Goal: Task Accomplishment & Management: Manage account settings

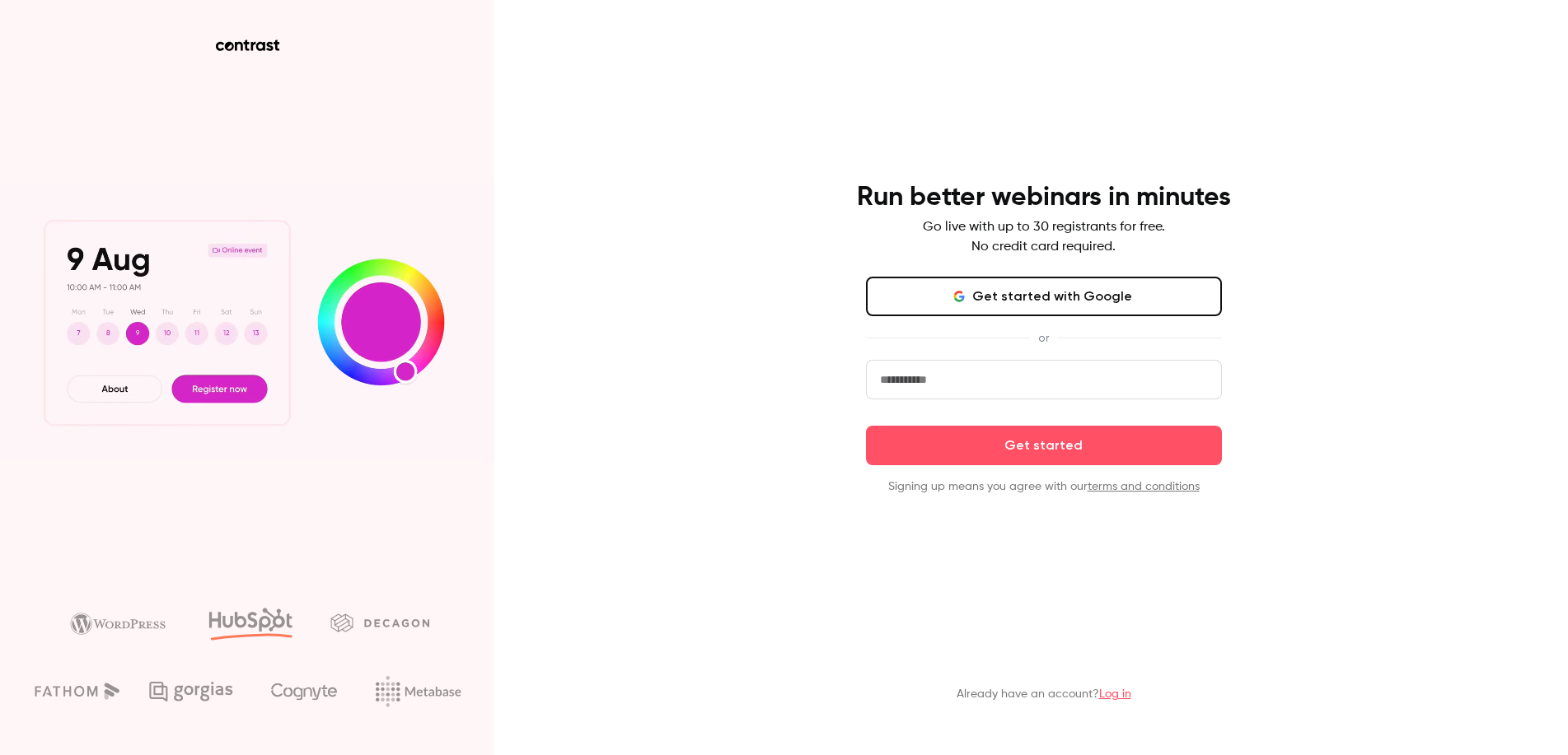
click at [1019, 303] on button "Get started with Google" at bounding box center [1044, 297] width 356 height 40
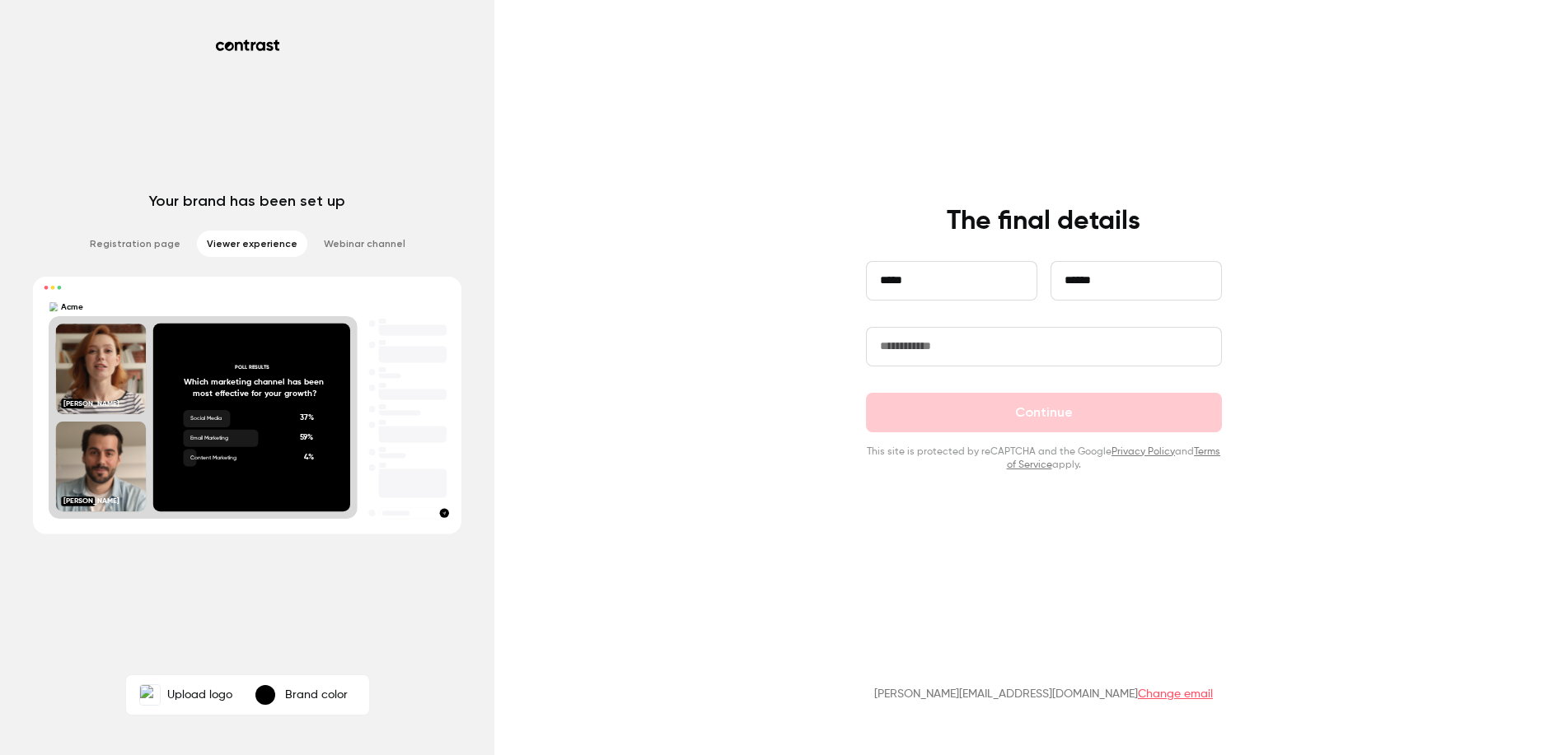
click at [1017, 362] on input "text" at bounding box center [1044, 347] width 356 height 40
type input "**********"
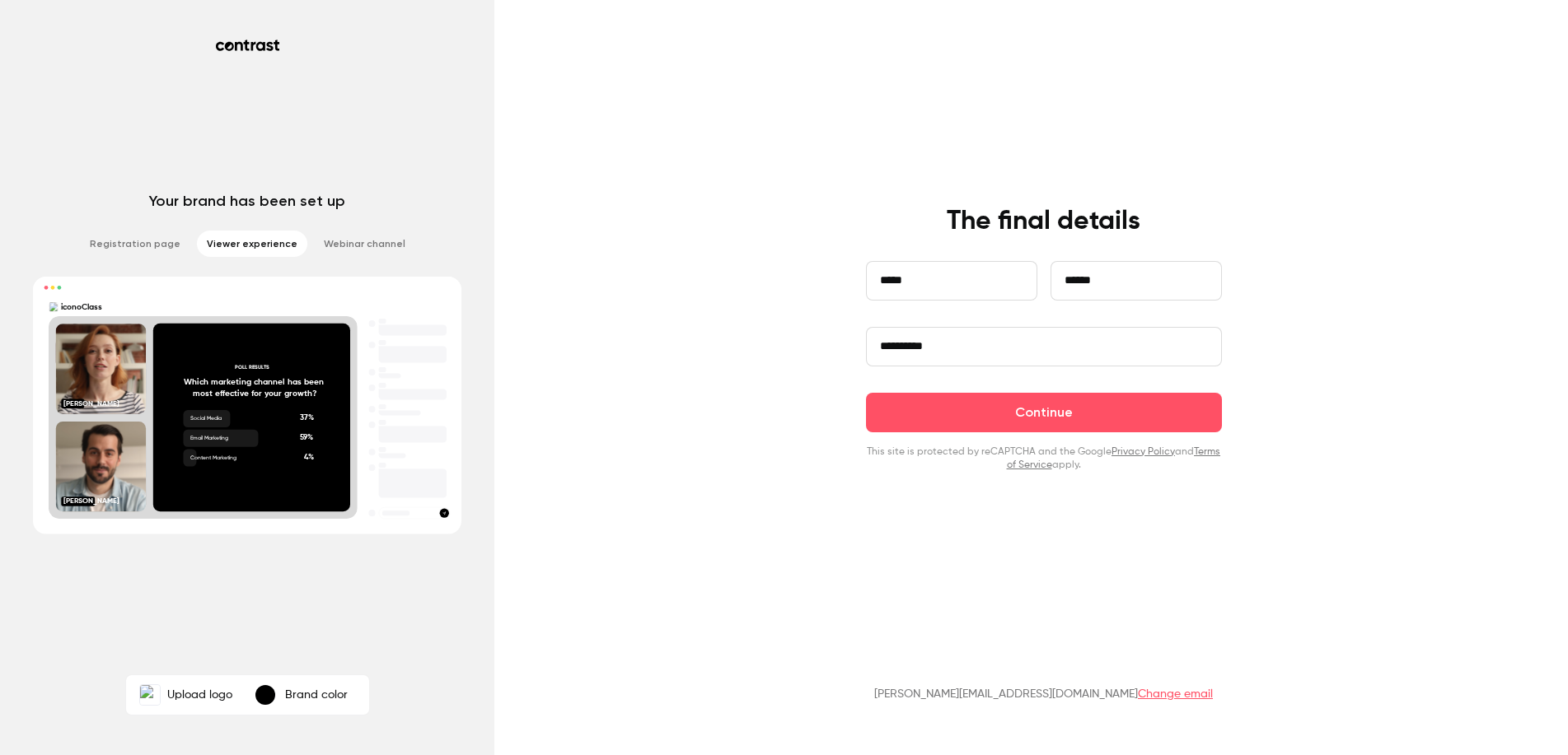
click at [1009, 440] on form "**********" at bounding box center [1044, 366] width 356 height 211
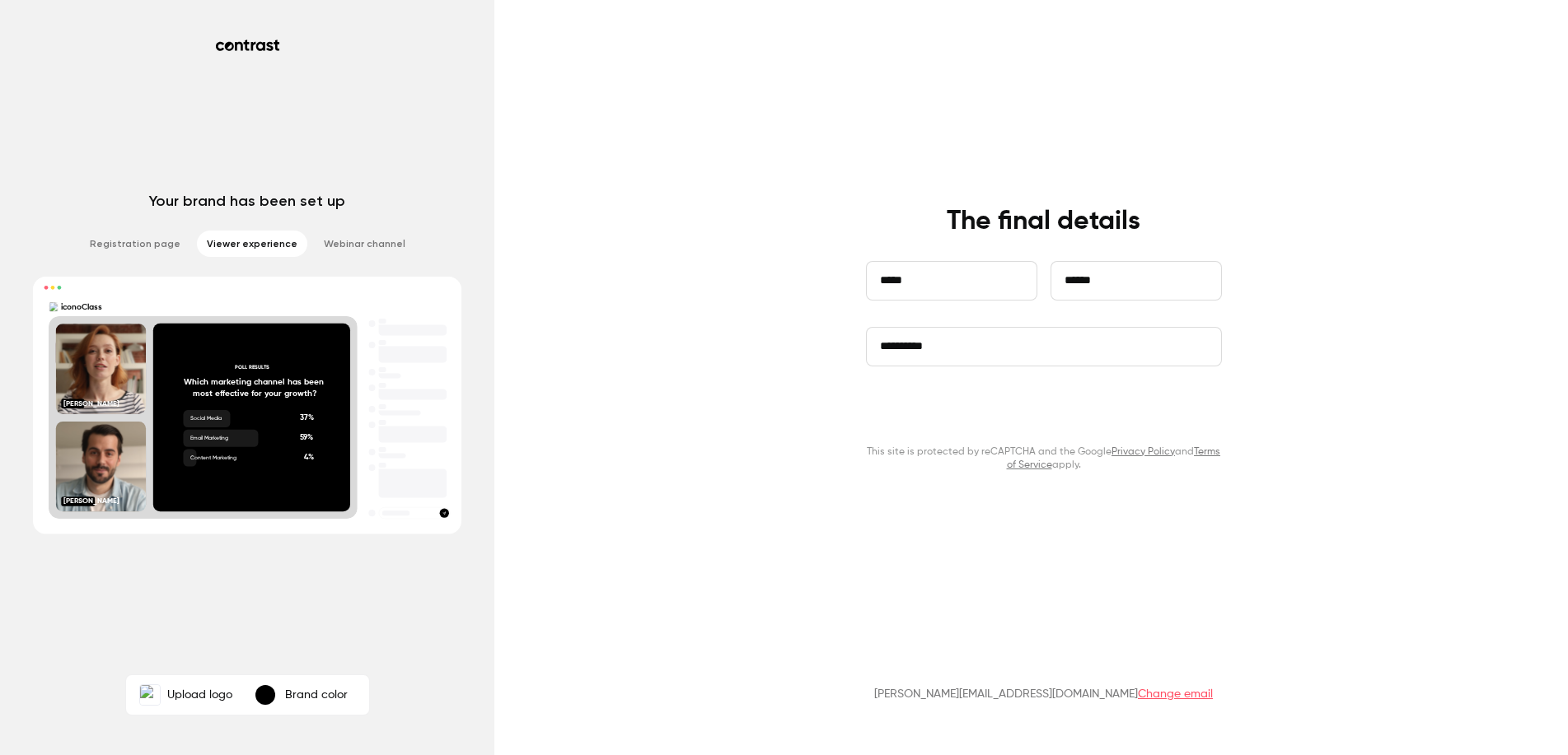
click at [1036, 423] on button "Continue" at bounding box center [1044, 413] width 356 height 40
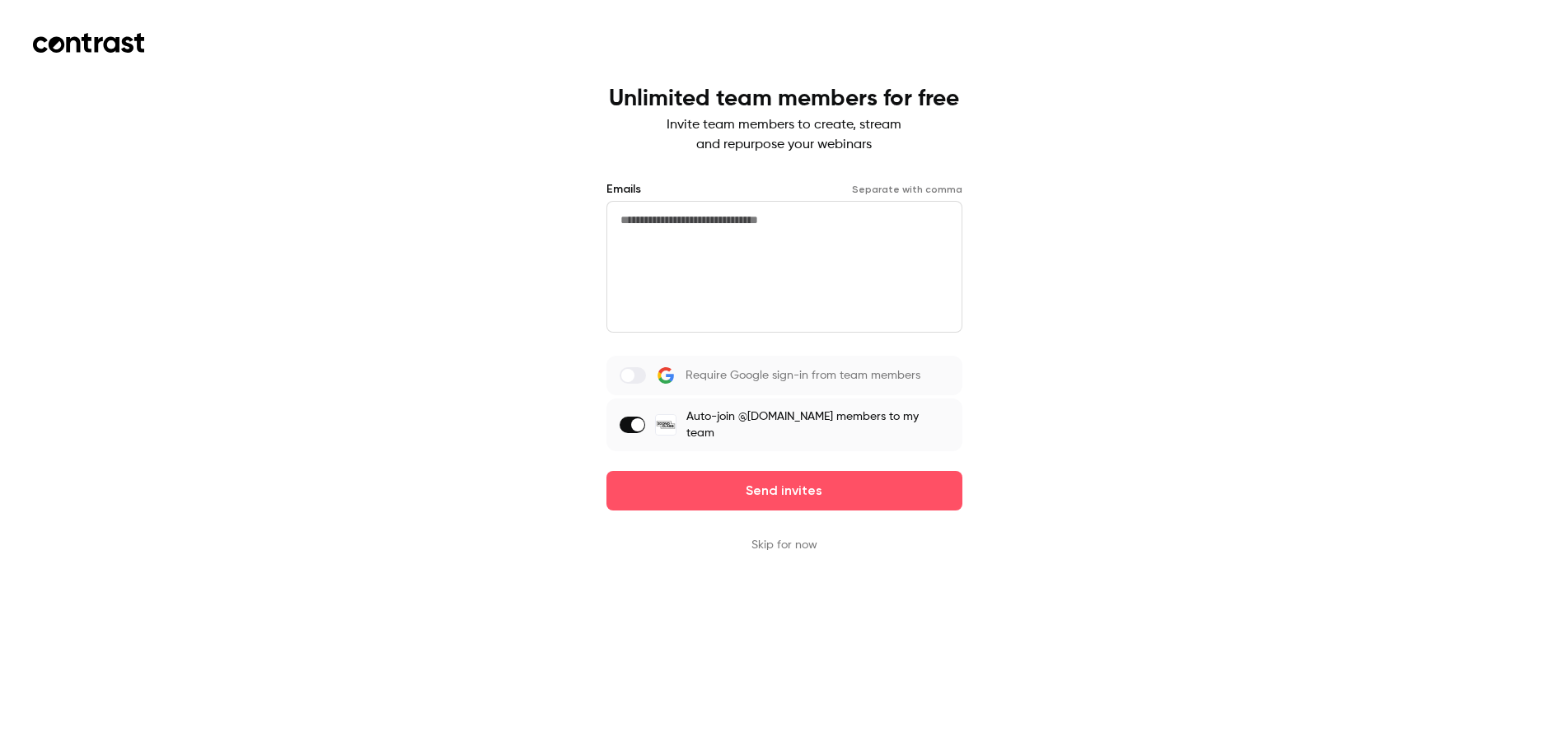
click at [803, 244] on textarea at bounding box center [784, 267] width 356 height 132
type textarea "**********"
click at [768, 539] on button "Skip for now" at bounding box center [784, 545] width 66 height 17
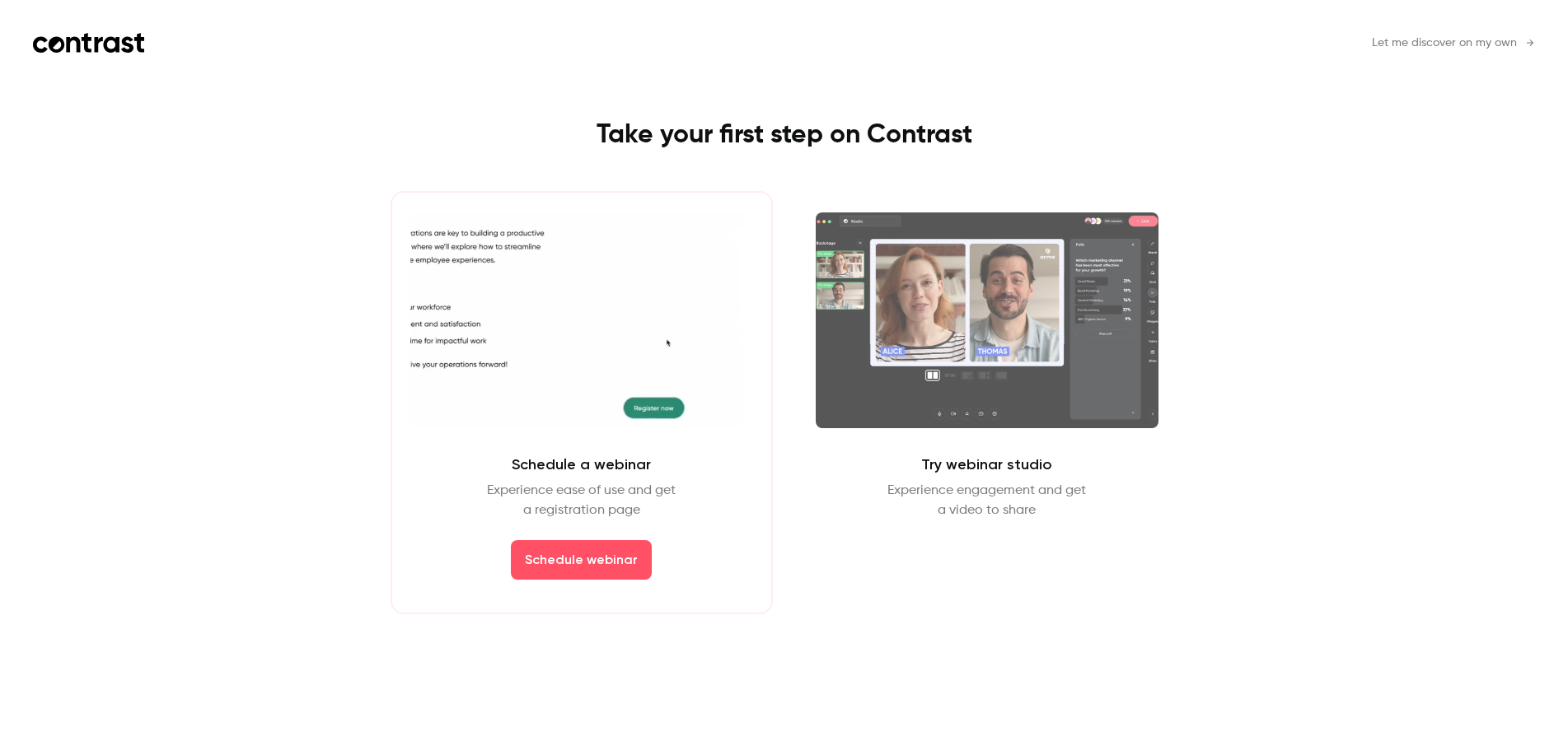
click at [647, 432] on div "Schedule a webinar Experience ease of use and get a registration page Schedule …" at bounding box center [581, 403] width 382 height 423
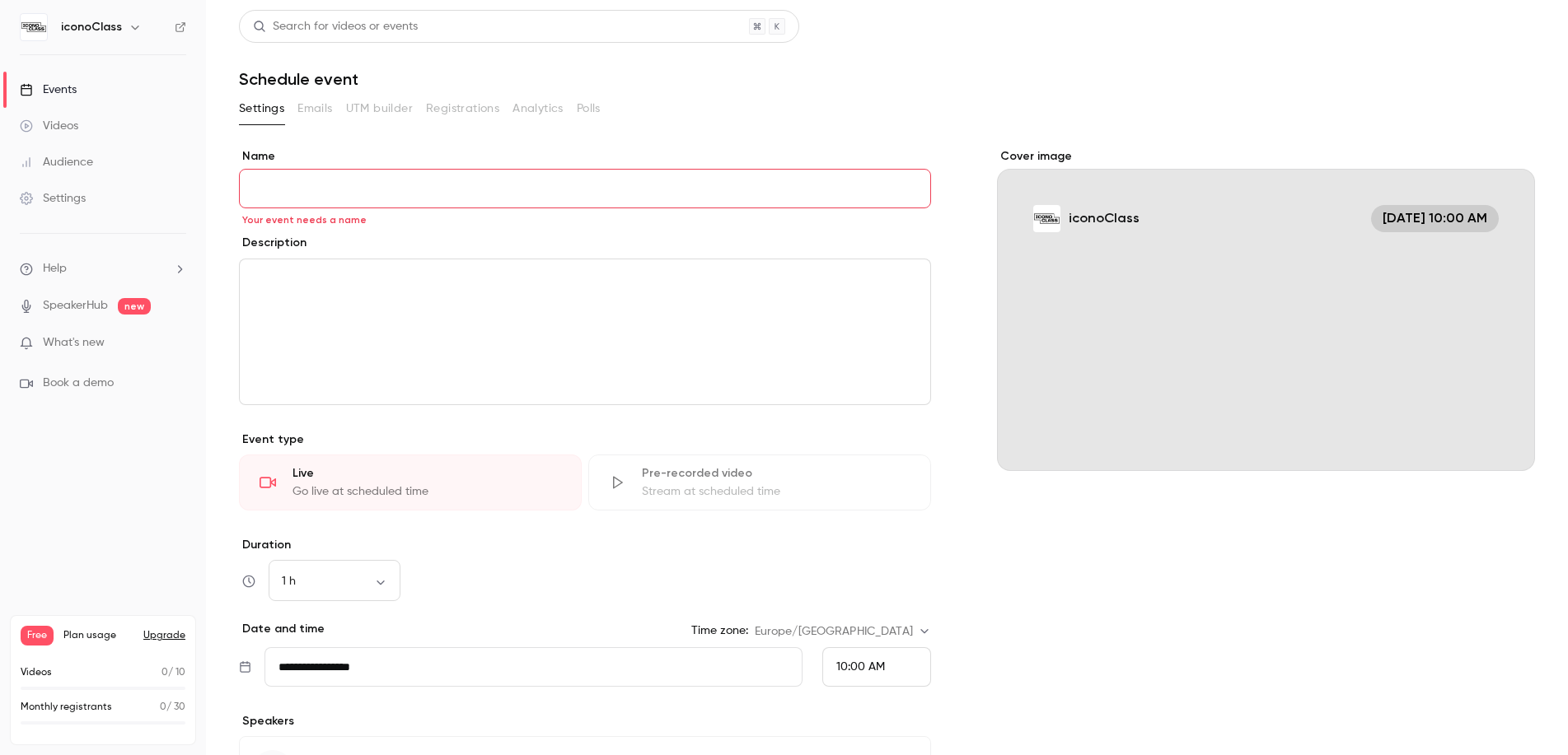
click at [68, 27] on h6 "iconoClass" at bounding box center [92, 27] width 61 height 17
click at [105, 30] on h6 "iconoClass" at bounding box center [92, 27] width 61 height 17
click at [125, 30] on button "button" at bounding box center [135, 27] width 20 height 20
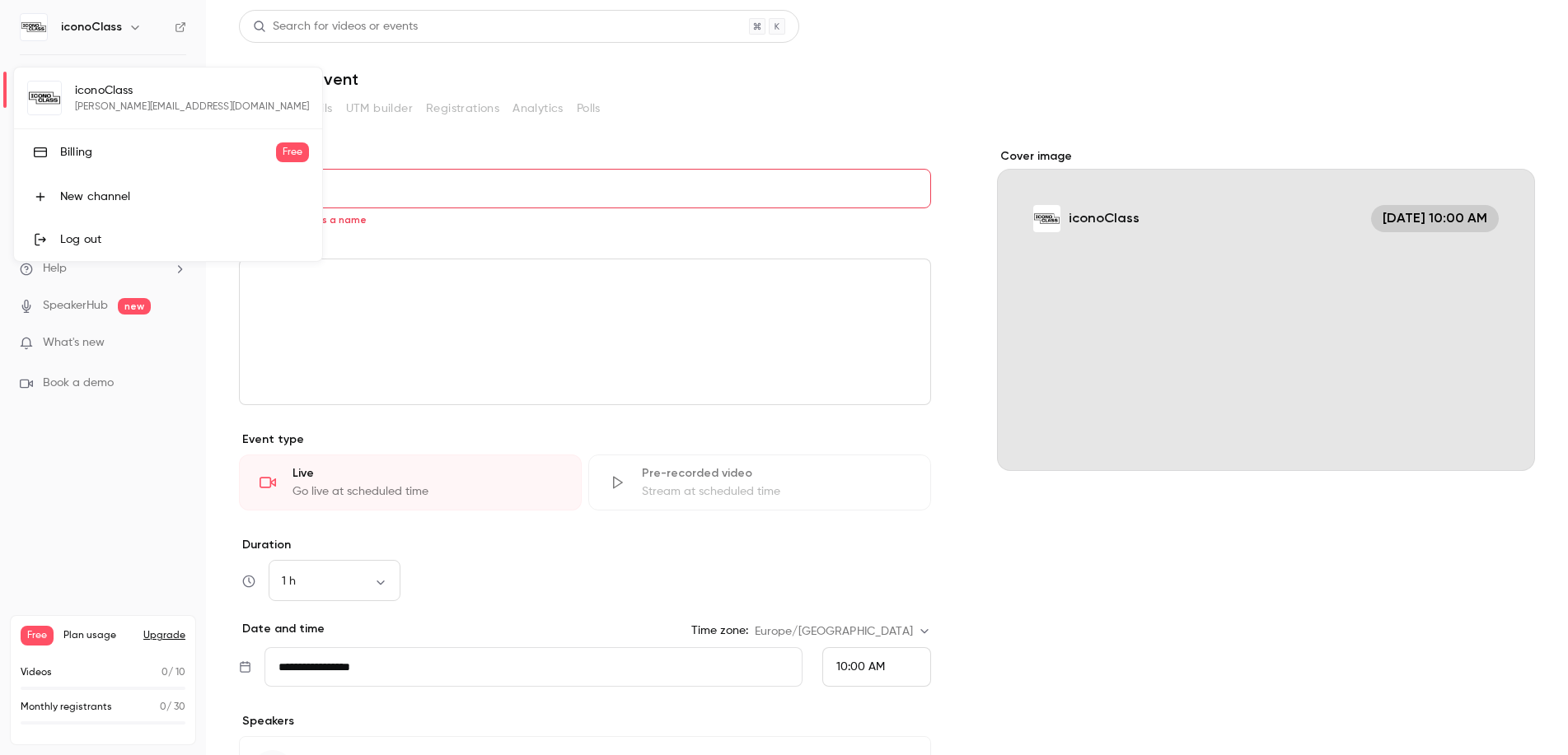
click at [119, 82] on div "iconoClass [PERSON_NAME][EMAIL_ADDRESS][DOMAIN_NAME] Billing Free New channel L…" at bounding box center [168, 165] width 308 height 194
click at [41, 94] on div "iconoClass [PERSON_NAME][EMAIL_ADDRESS][DOMAIN_NAME] Billing Free New channel L…" at bounding box center [168, 165] width 308 height 194
click at [70, 155] on div "Billing" at bounding box center [168, 152] width 216 height 17
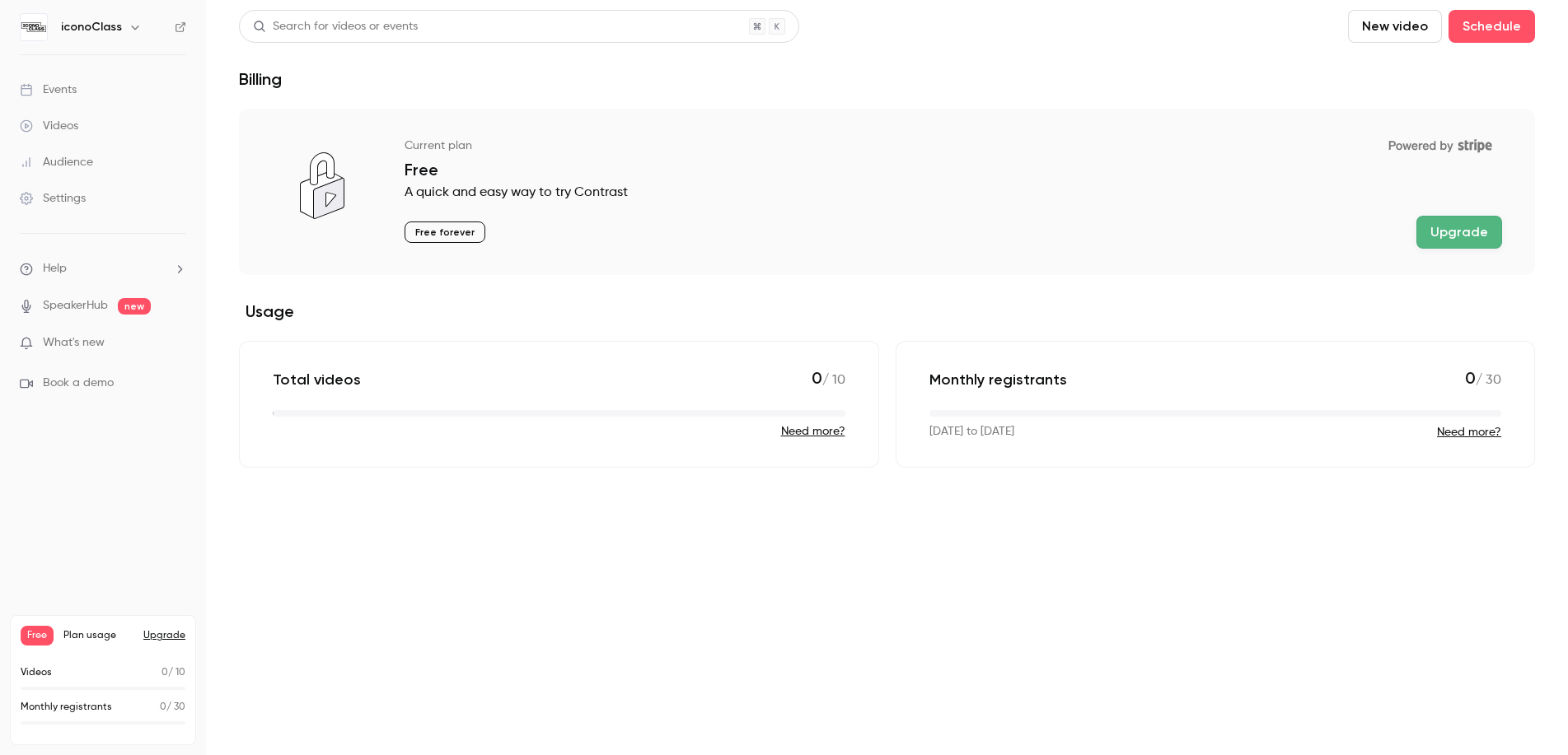
click at [462, 233] on p "Free forever" at bounding box center [444, 232] width 80 height 22
click at [1493, 220] on button "Upgrade" at bounding box center [1459, 232] width 85 height 33
click at [85, 710] on p "Monthly registrants" at bounding box center [66, 708] width 91 height 15
click at [89, 191] on link "Settings" at bounding box center [103, 199] width 206 height 36
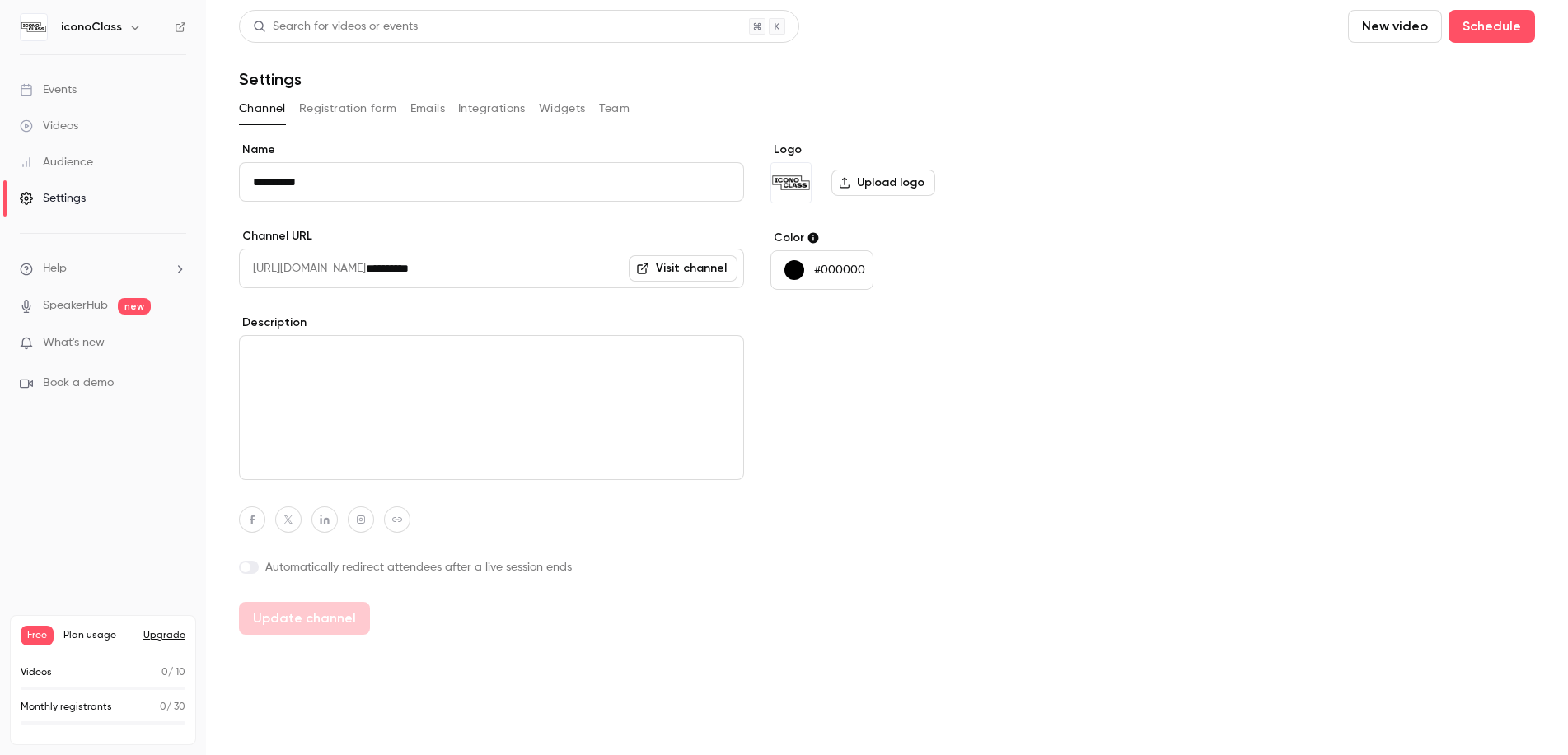
click at [684, 265] on link "Visit channel" at bounding box center [682, 269] width 109 height 27
click at [350, 103] on button "Registration form" at bounding box center [348, 109] width 98 height 27
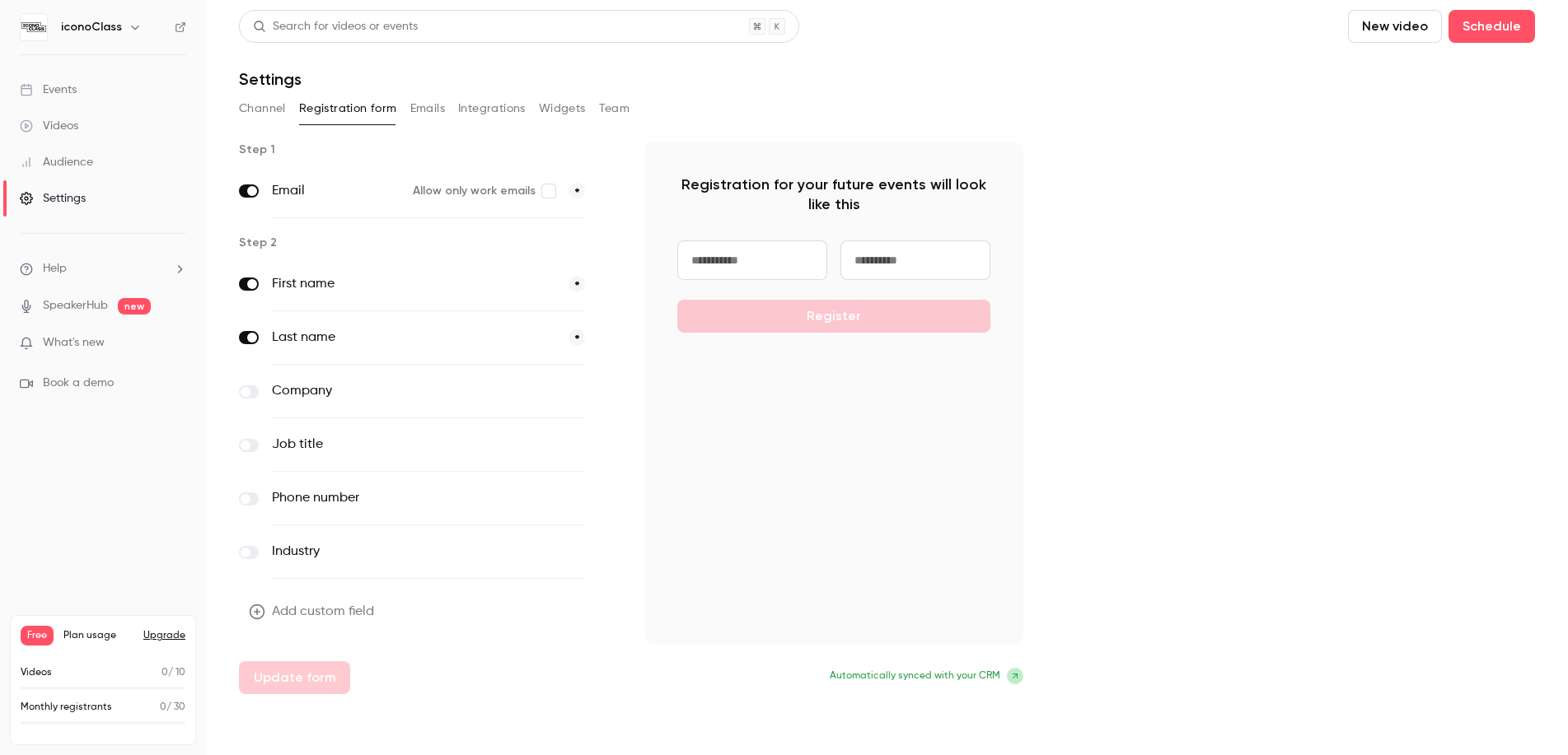
click at [422, 106] on button "Emails" at bounding box center [428, 109] width 35 height 27
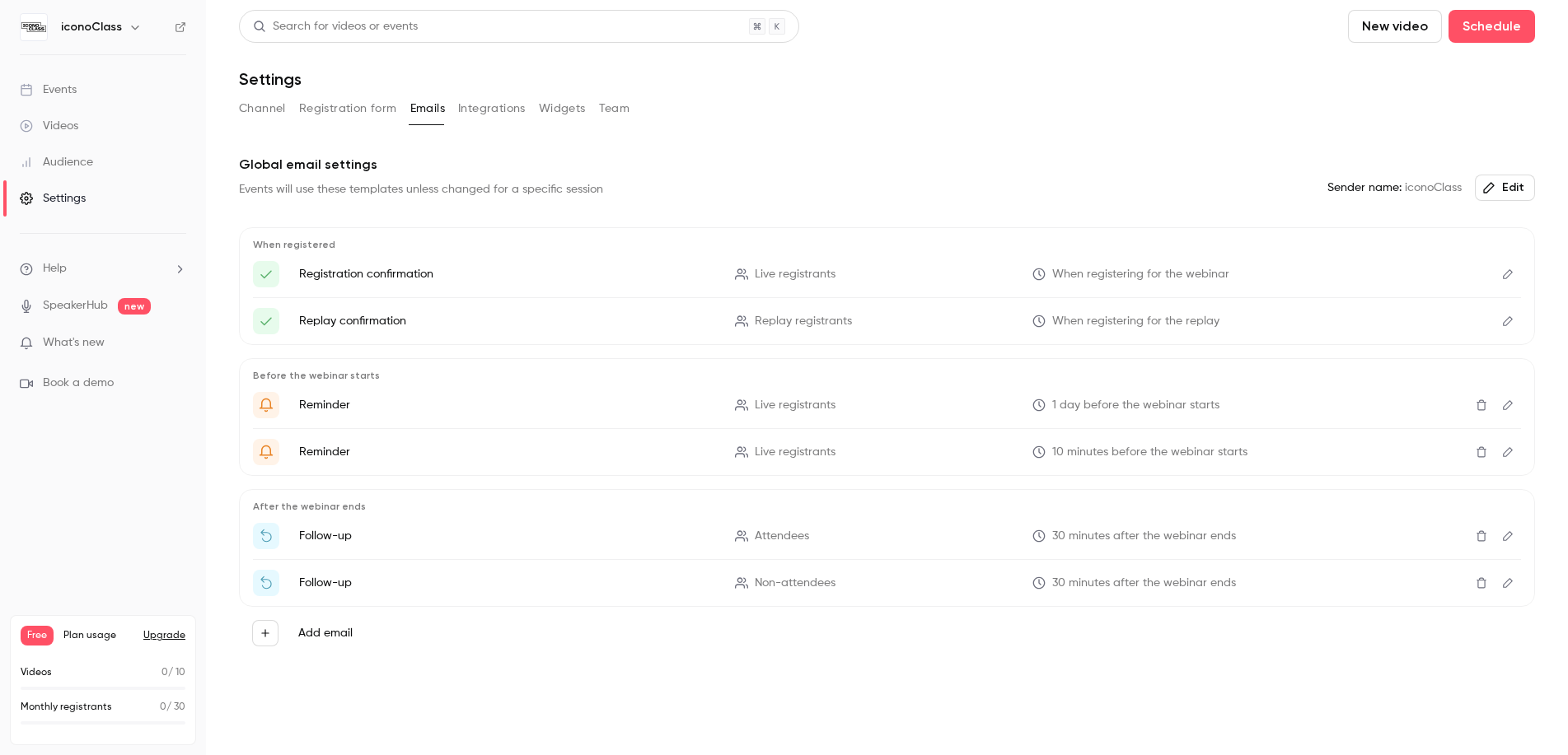
click at [522, 271] on p "Registration confirmation" at bounding box center [507, 274] width 416 height 17
click at [391, 273] on p "Registration confirmation" at bounding box center [507, 274] width 416 height 17
click at [1511, 272] on icon "Edit" at bounding box center [1508, 274] width 13 height 12
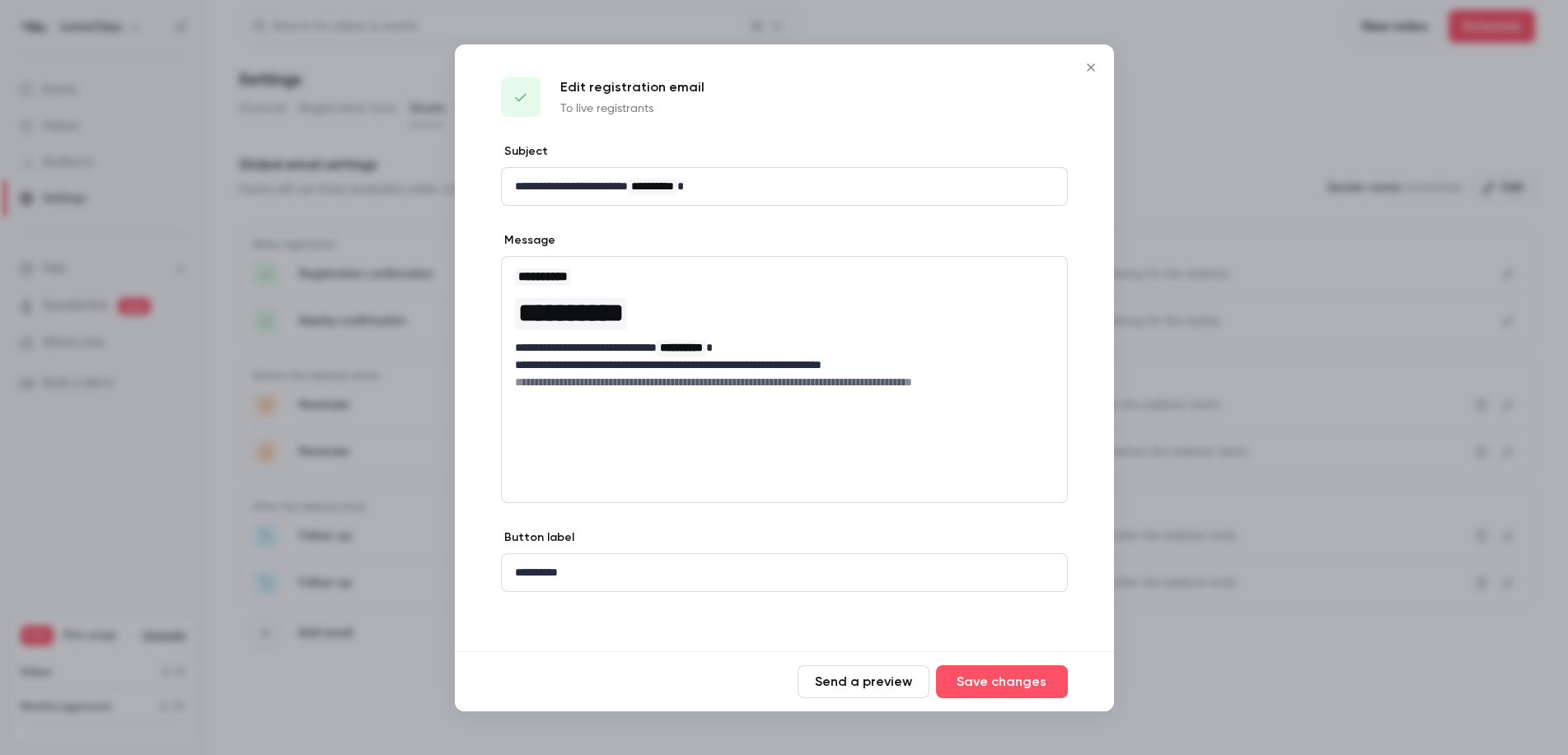
click at [1089, 85] on div "Edit registration email To live registrants" at bounding box center [784, 94] width 659 height 99
click at [1089, 80] on button "Close" at bounding box center [1091, 68] width 33 height 33
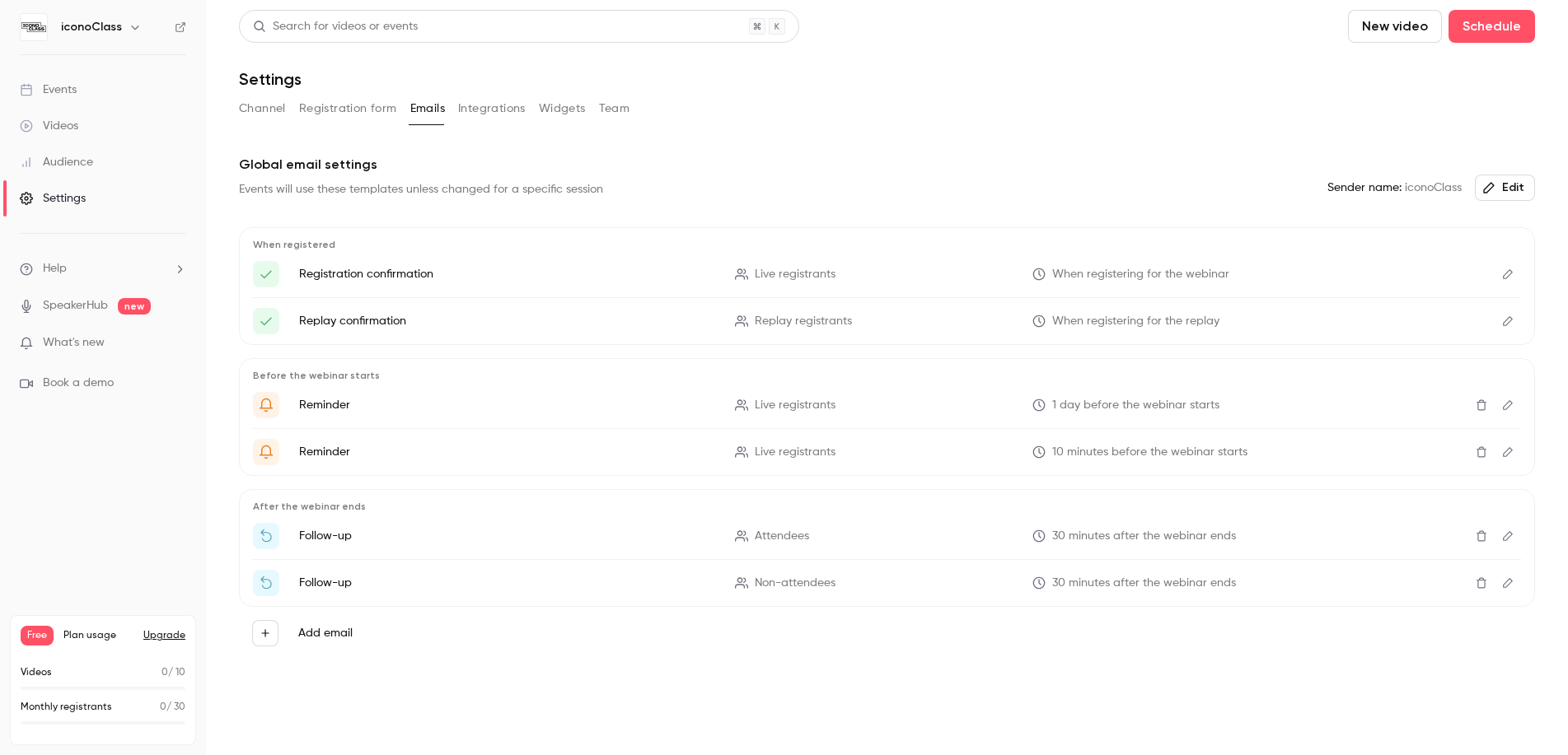
click at [346, 538] on p "Follow-up" at bounding box center [507, 536] width 416 height 17
click at [1507, 317] on icon "Edit" at bounding box center [1508, 322] width 13 height 12
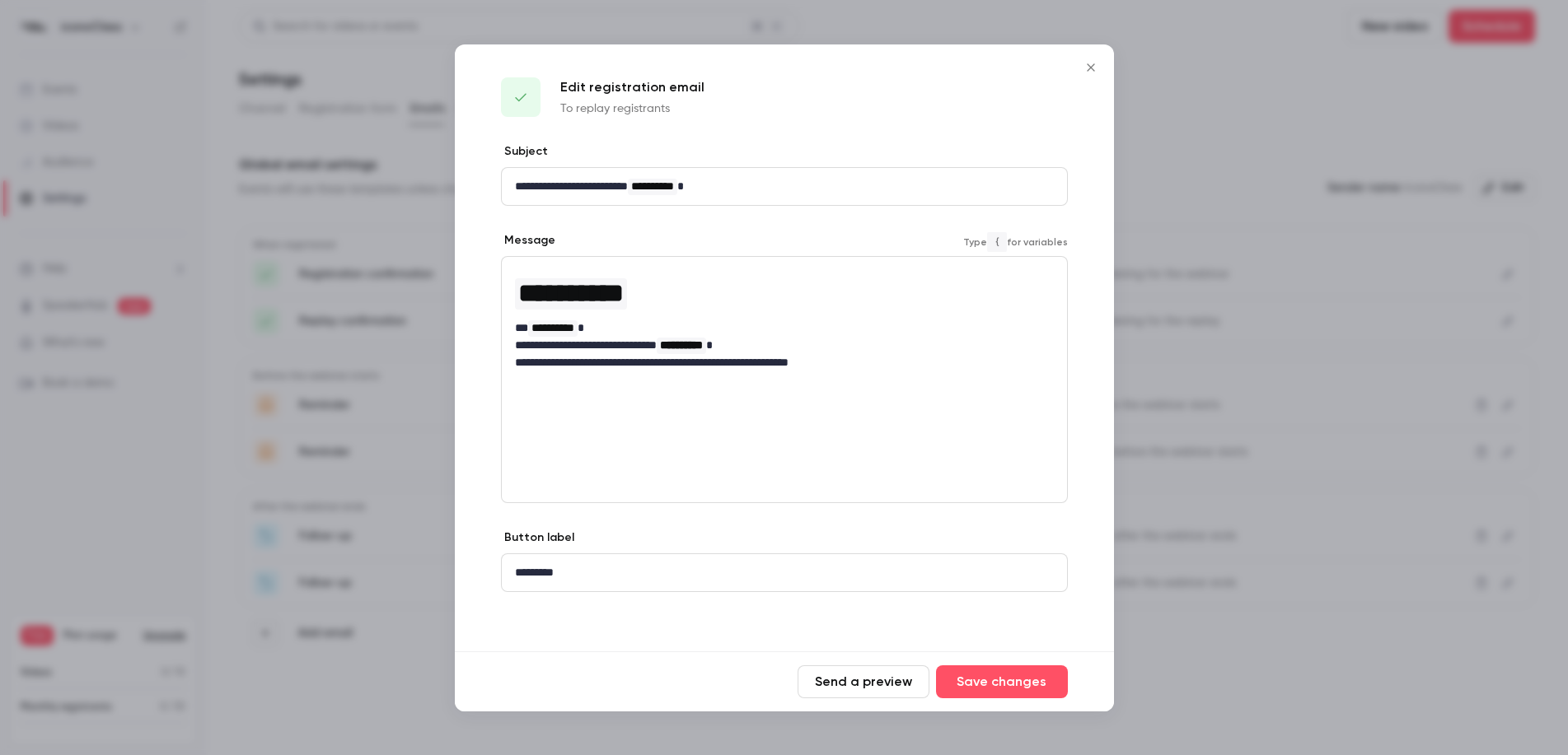
click at [789, 367] on p "**********" at bounding box center [784, 362] width 539 height 17
click at [689, 585] on div "*********" at bounding box center [784, 573] width 566 height 37
click at [719, 578] on p "*********" at bounding box center [784, 573] width 539 height 17
click at [862, 672] on button "Send a preview" at bounding box center [863, 682] width 132 height 33
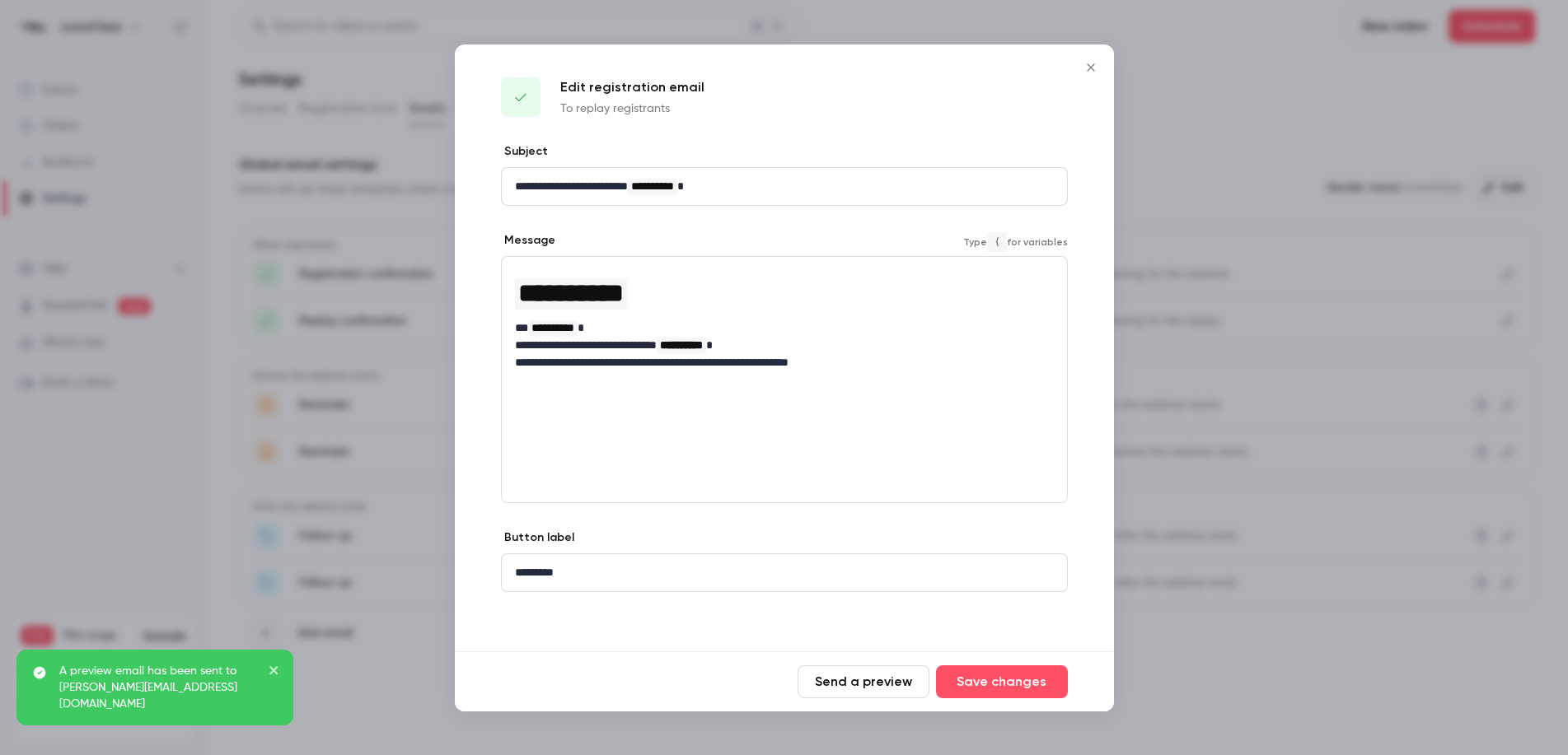
click at [703, 346] on span "**********" at bounding box center [682, 346] width 43 height 12
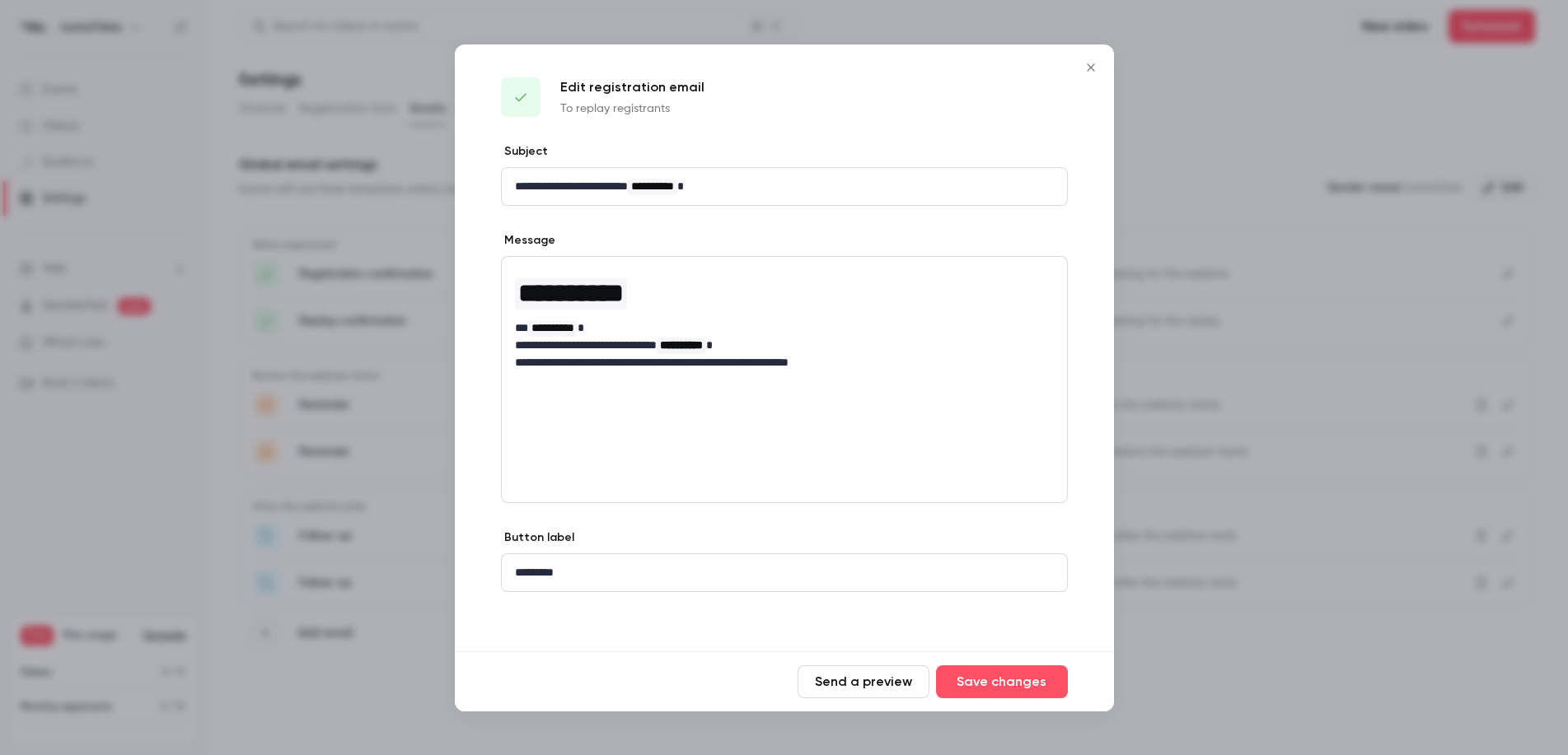
click at [1085, 54] on button "Close" at bounding box center [1091, 68] width 33 height 33
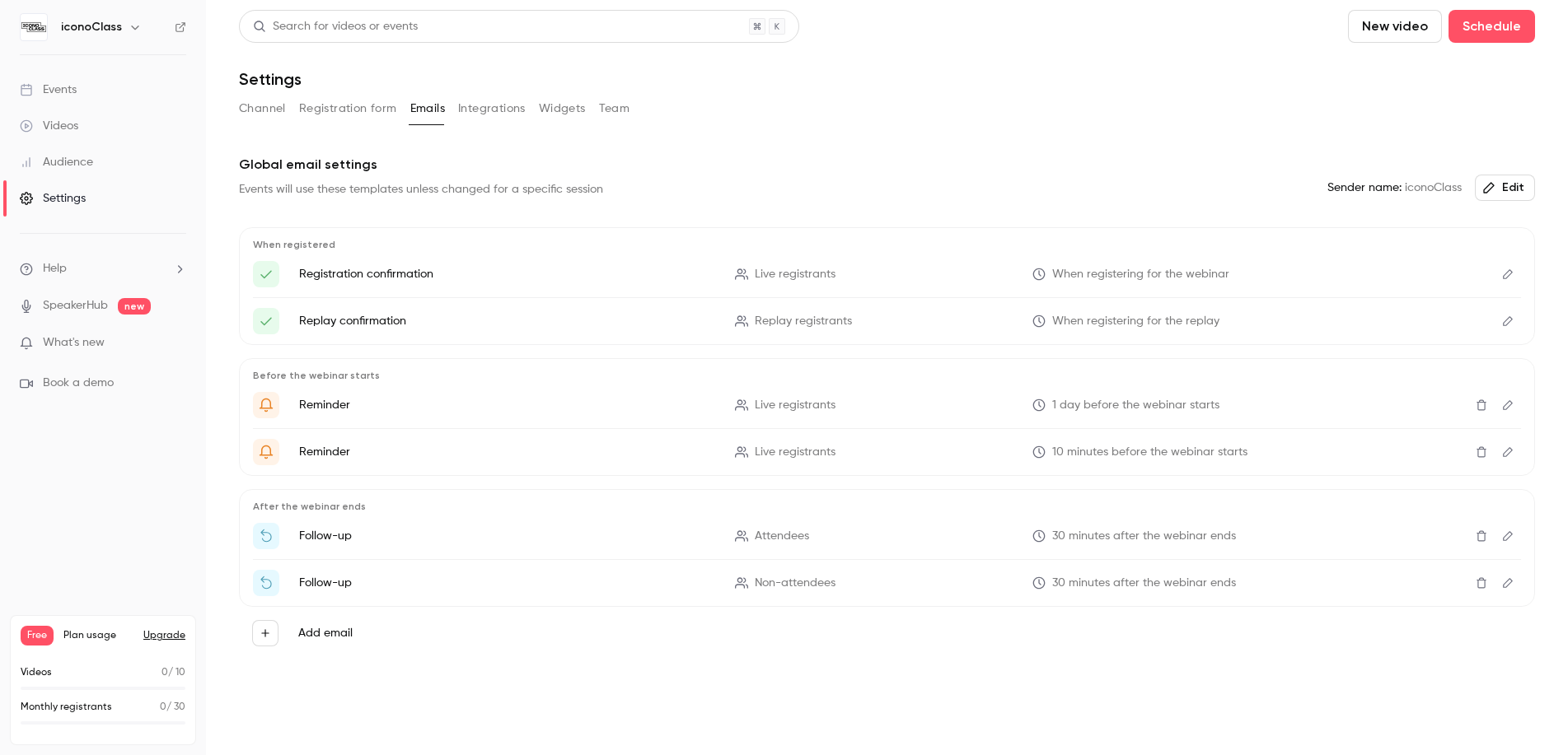
click at [1512, 445] on button "Edit" at bounding box center [1508, 453] width 27 height 27
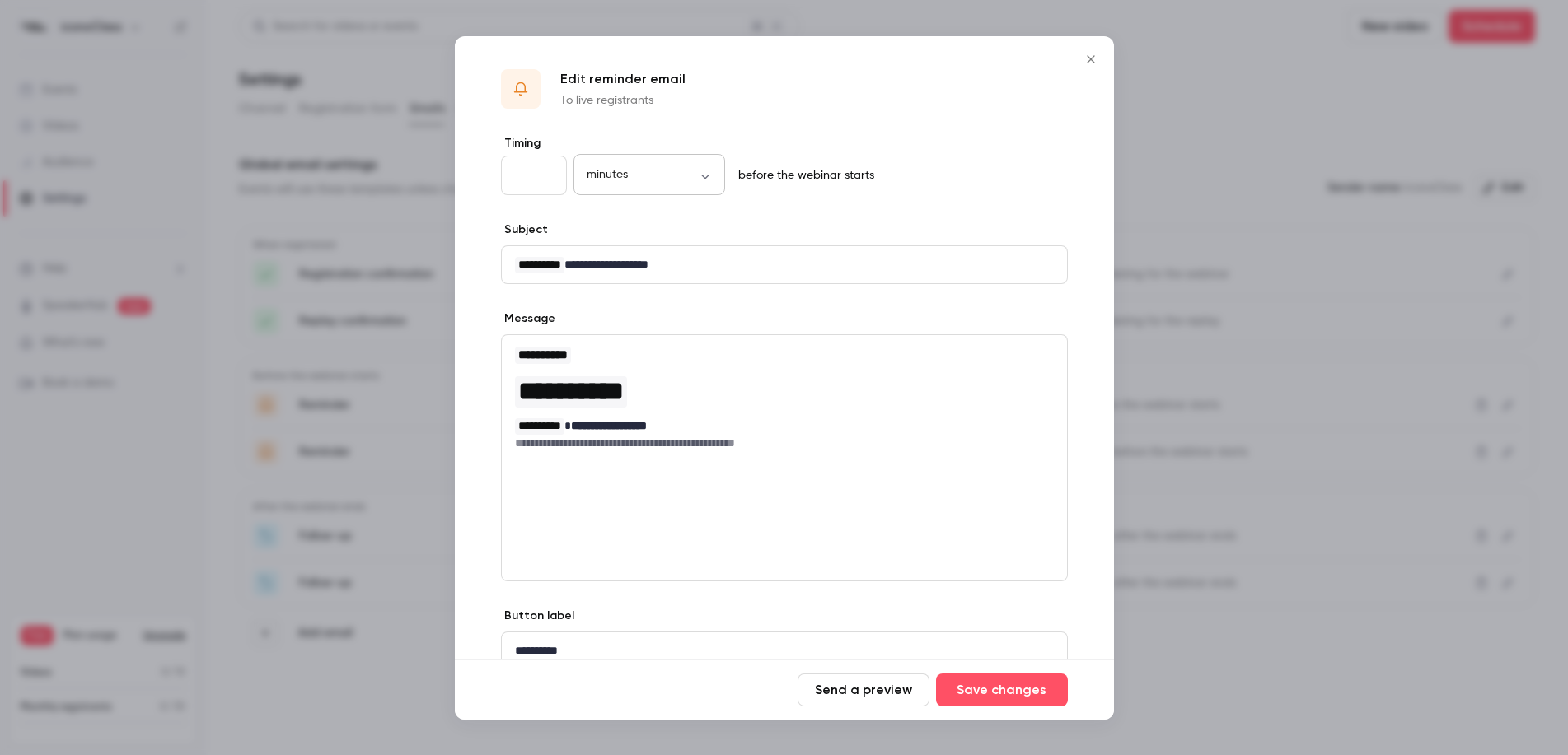
click at [677, 175] on body "**********" at bounding box center [784, 377] width 1568 height 755
click at [827, 138] on div at bounding box center [784, 377] width 1568 height 755
click at [1092, 60] on icon "Close" at bounding box center [1091, 60] width 20 height 13
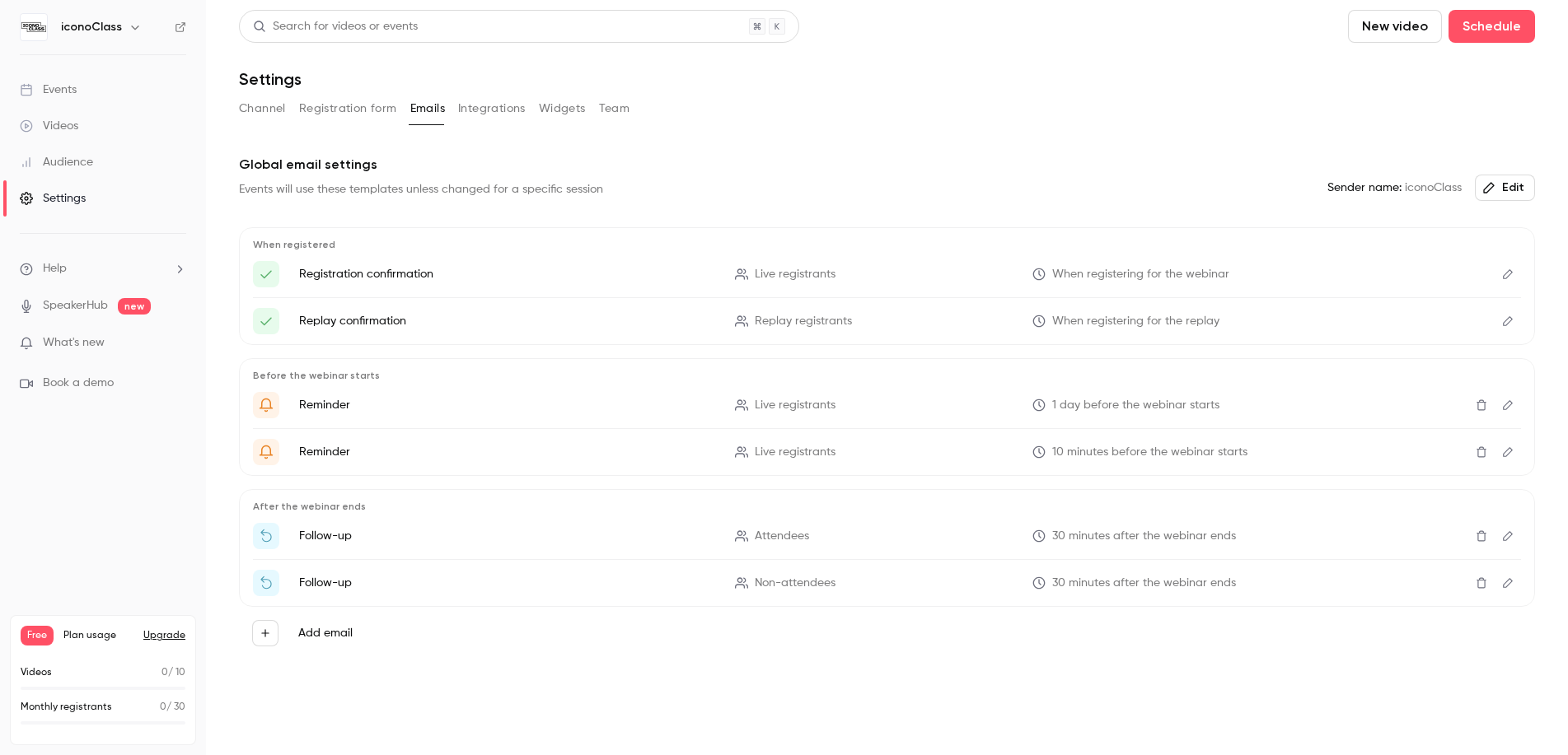
click at [105, 157] on link "Audience" at bounding box center [103, 162] width 206 height 36
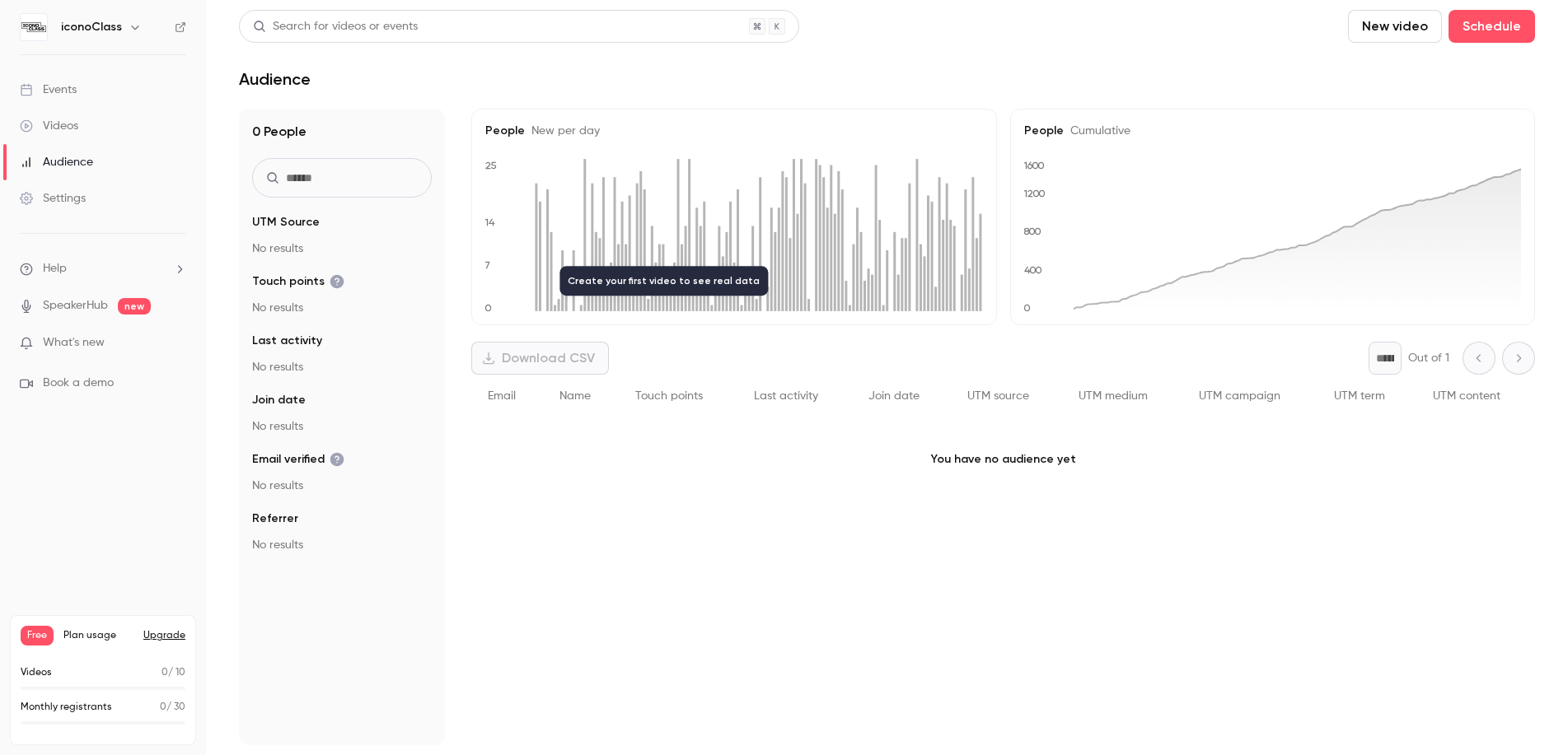
click at [98, 86] on link "Events" at bounding box center [103, 90] width 206 height 36
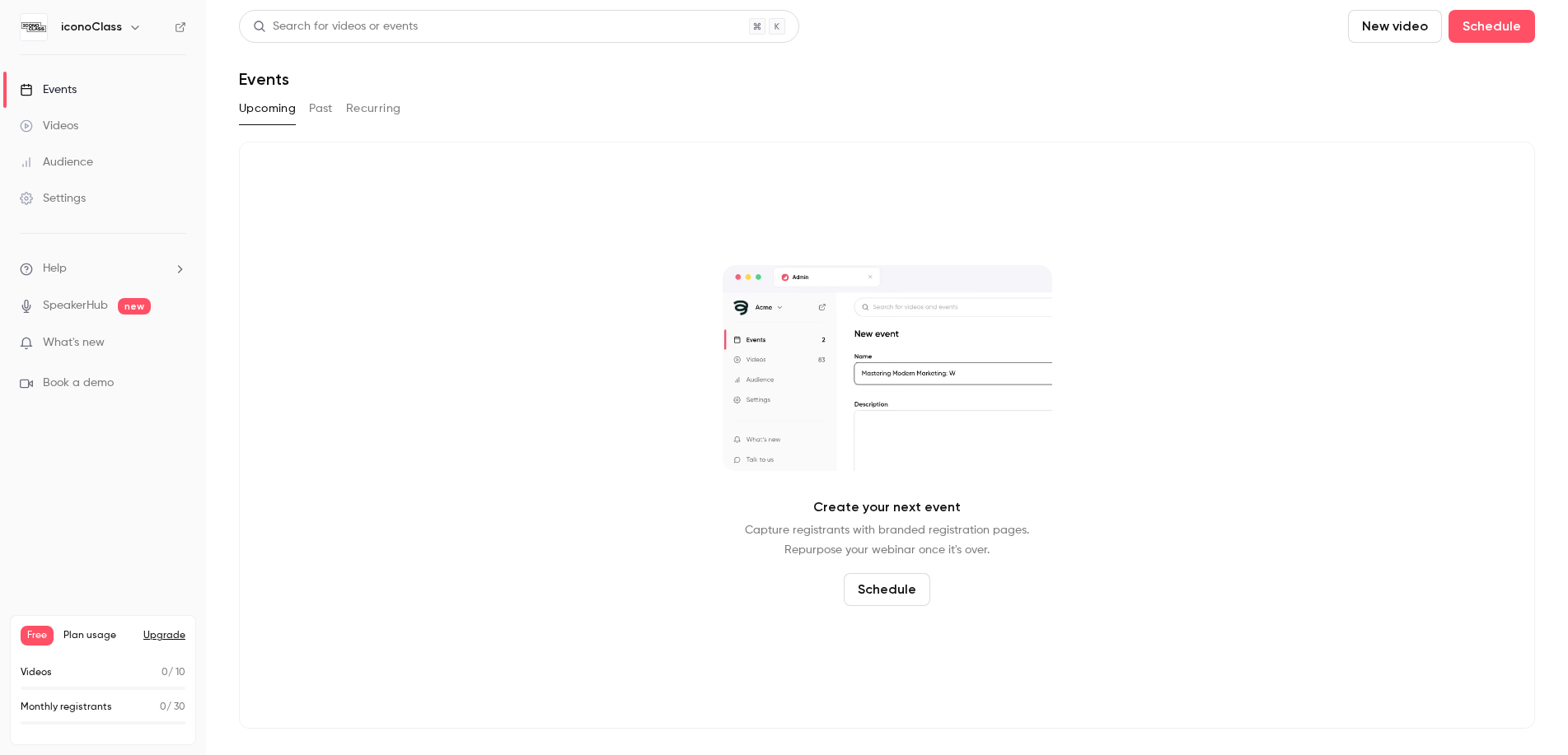
click at [107, 336] on p "What's new" at bounding box center [90, 343] width 140 height 17
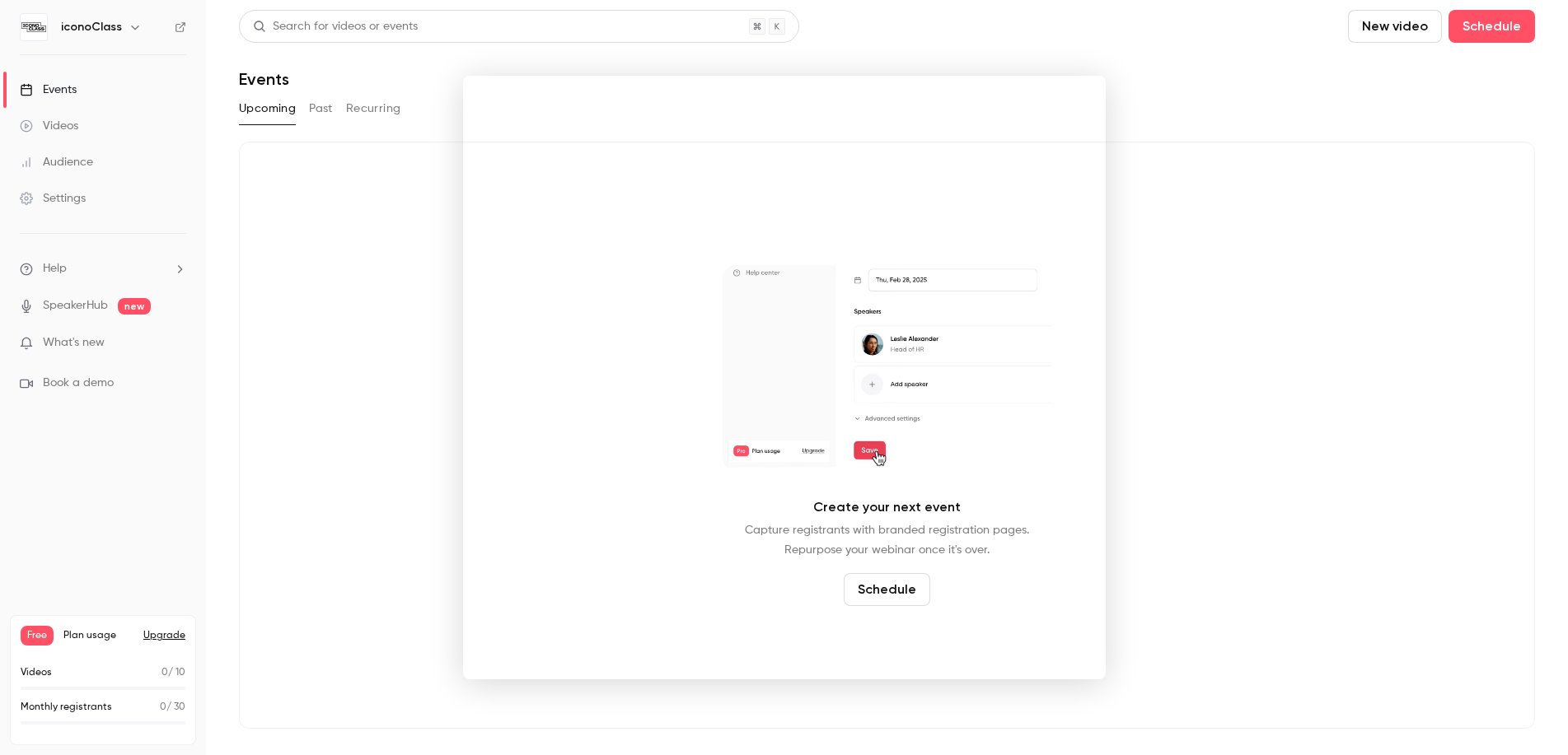
click at [100, 271] on div at bounding box center [784, 377] width 1568 height 755
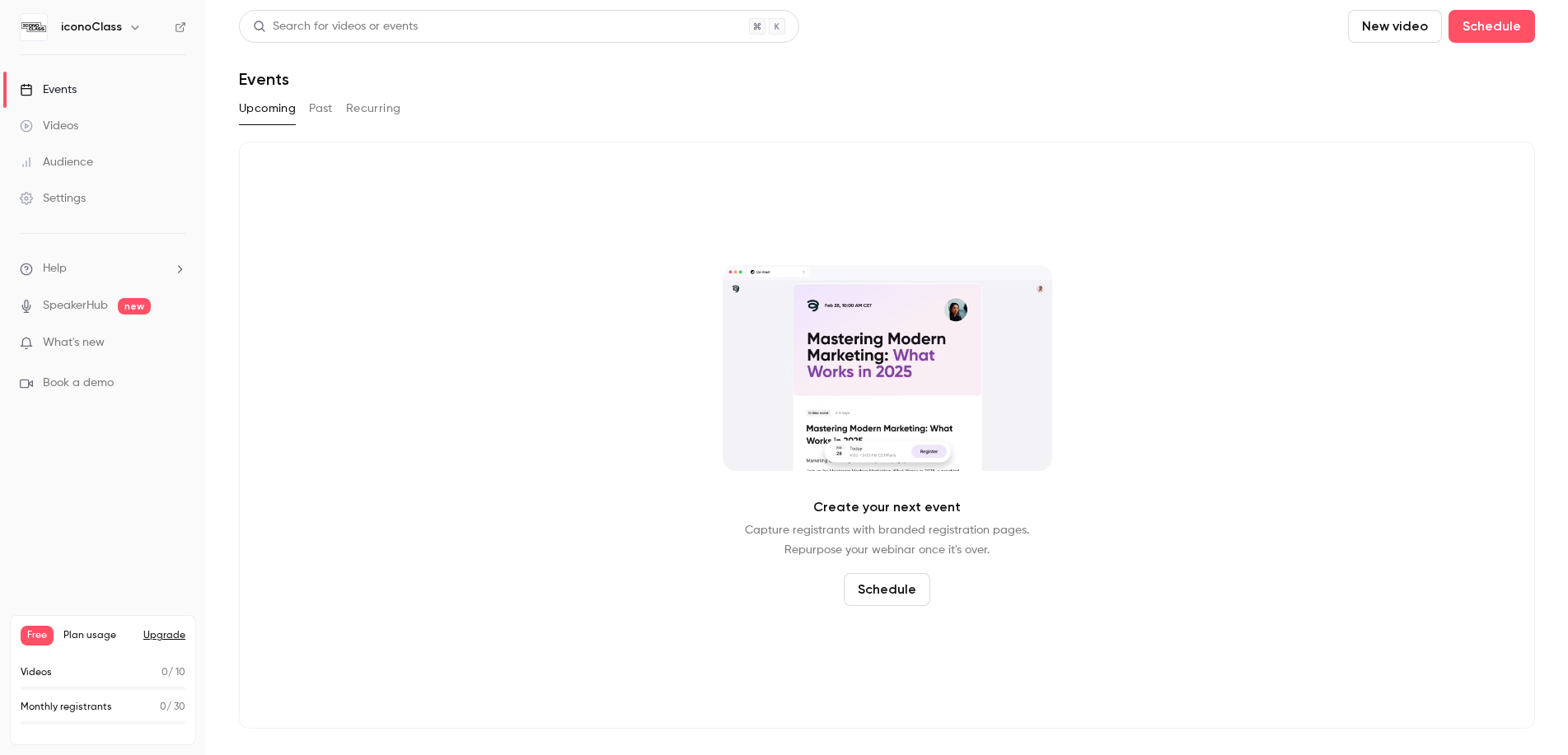
click at [125, 29] on button "button" at bounding box center [135, 27] width 20 height 20
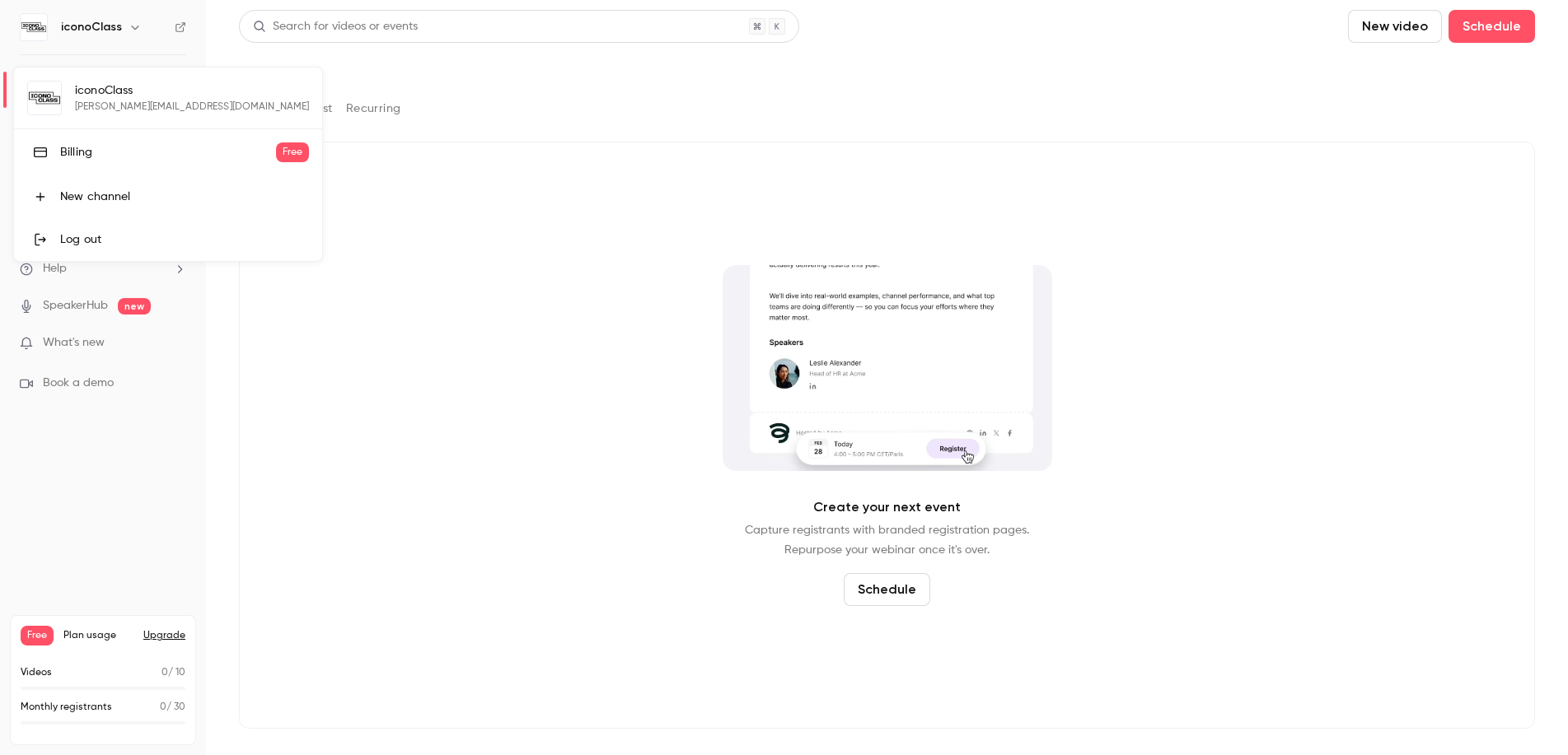
click at [94, 204] on div "New channel" at bounding box center [185, 197] width 249 height 17
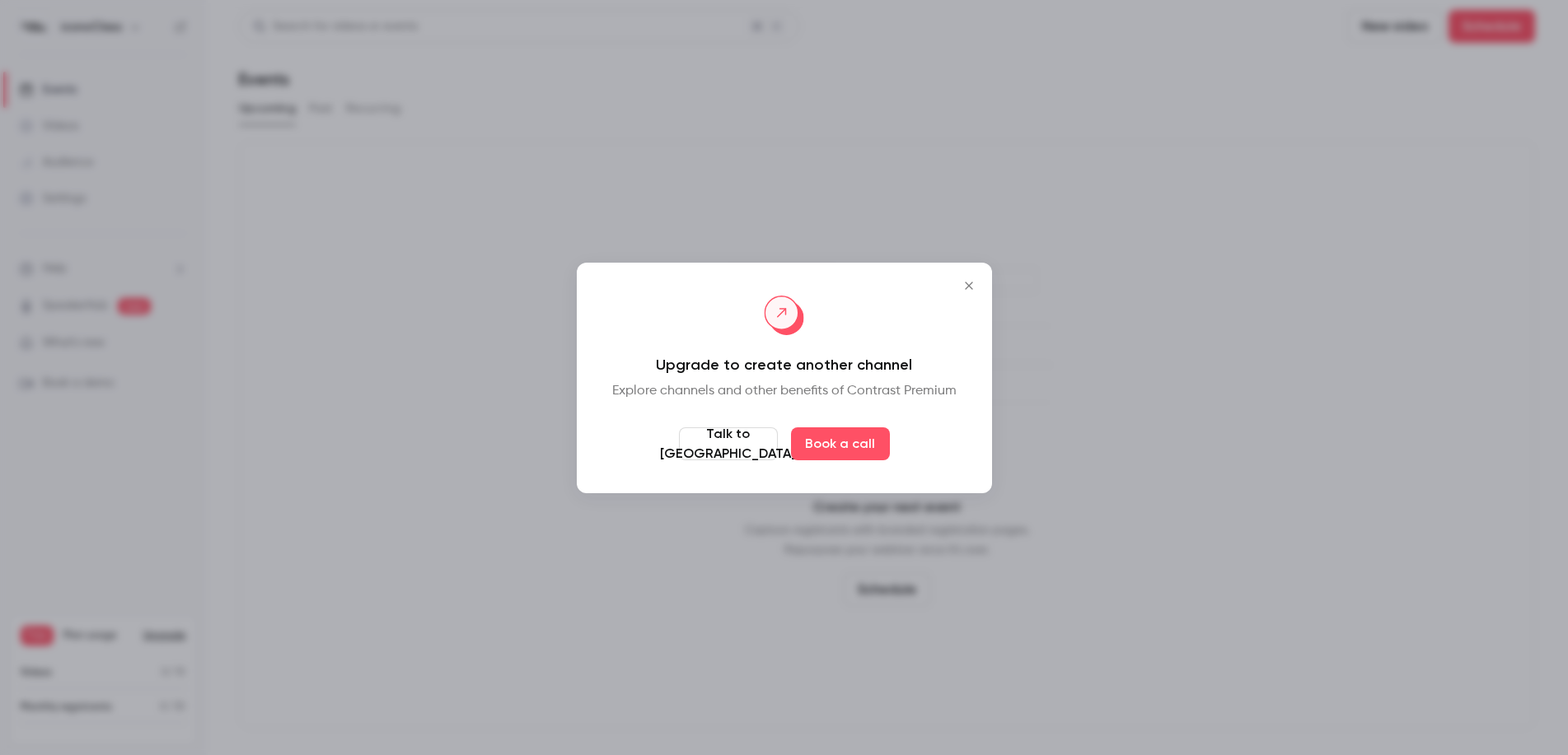
click at [983, 283] on button "Close" at bounding box center [969, 286] width 33 height 33
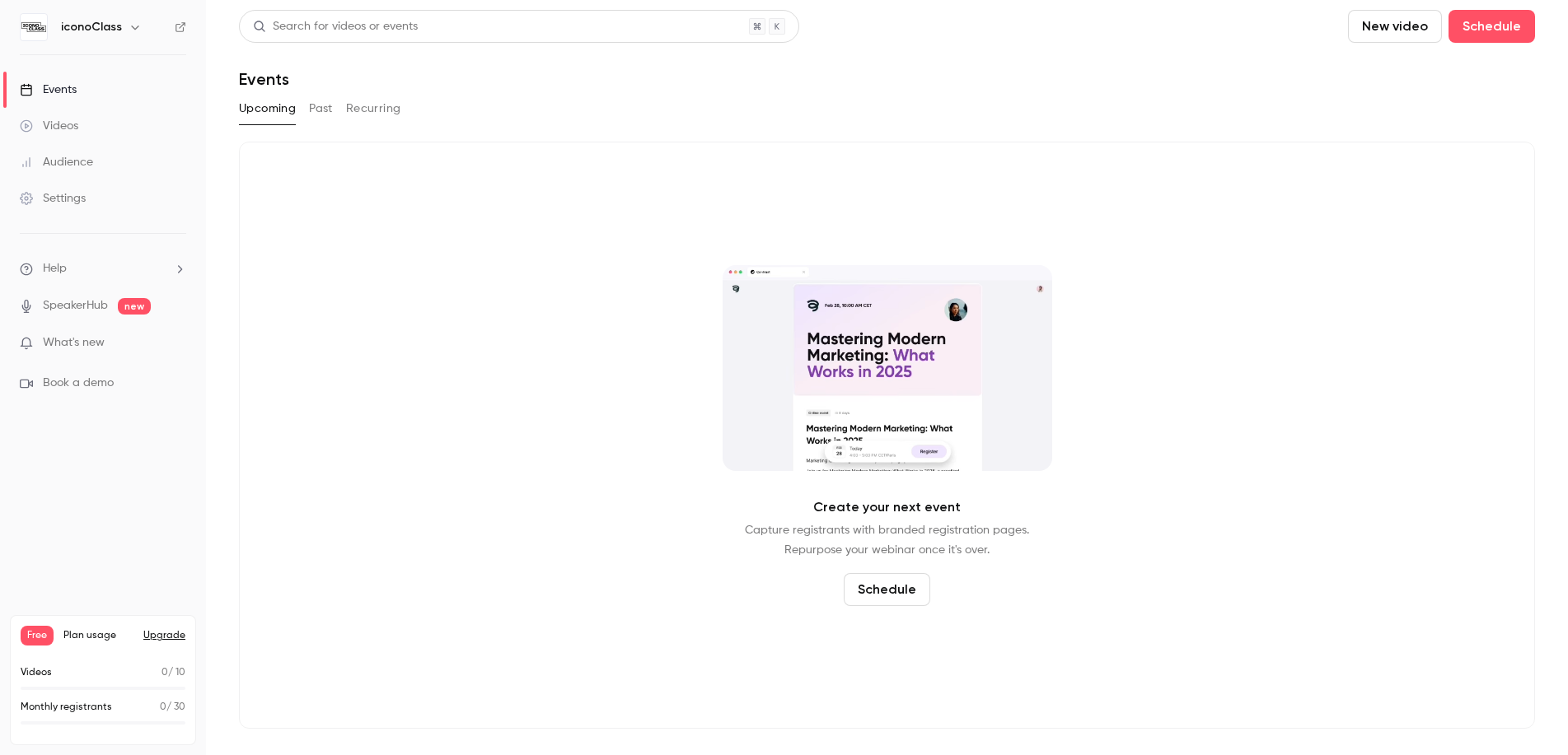
click at [129, 23] on icon "button" at bounding box center [135, 27] width 13 height 13
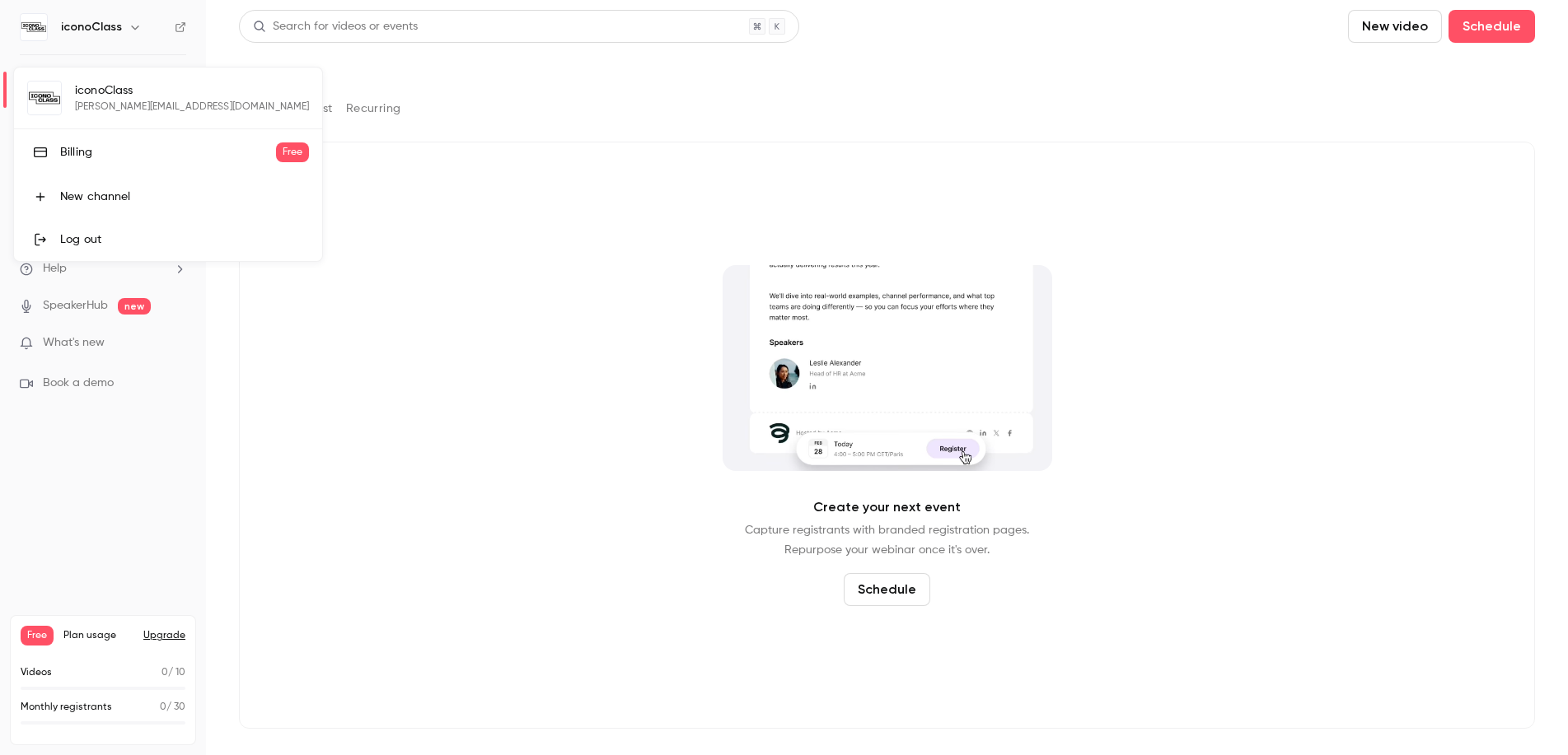
click at [126, 23] on div at bounding box center [784, 377] width 1568 height 755
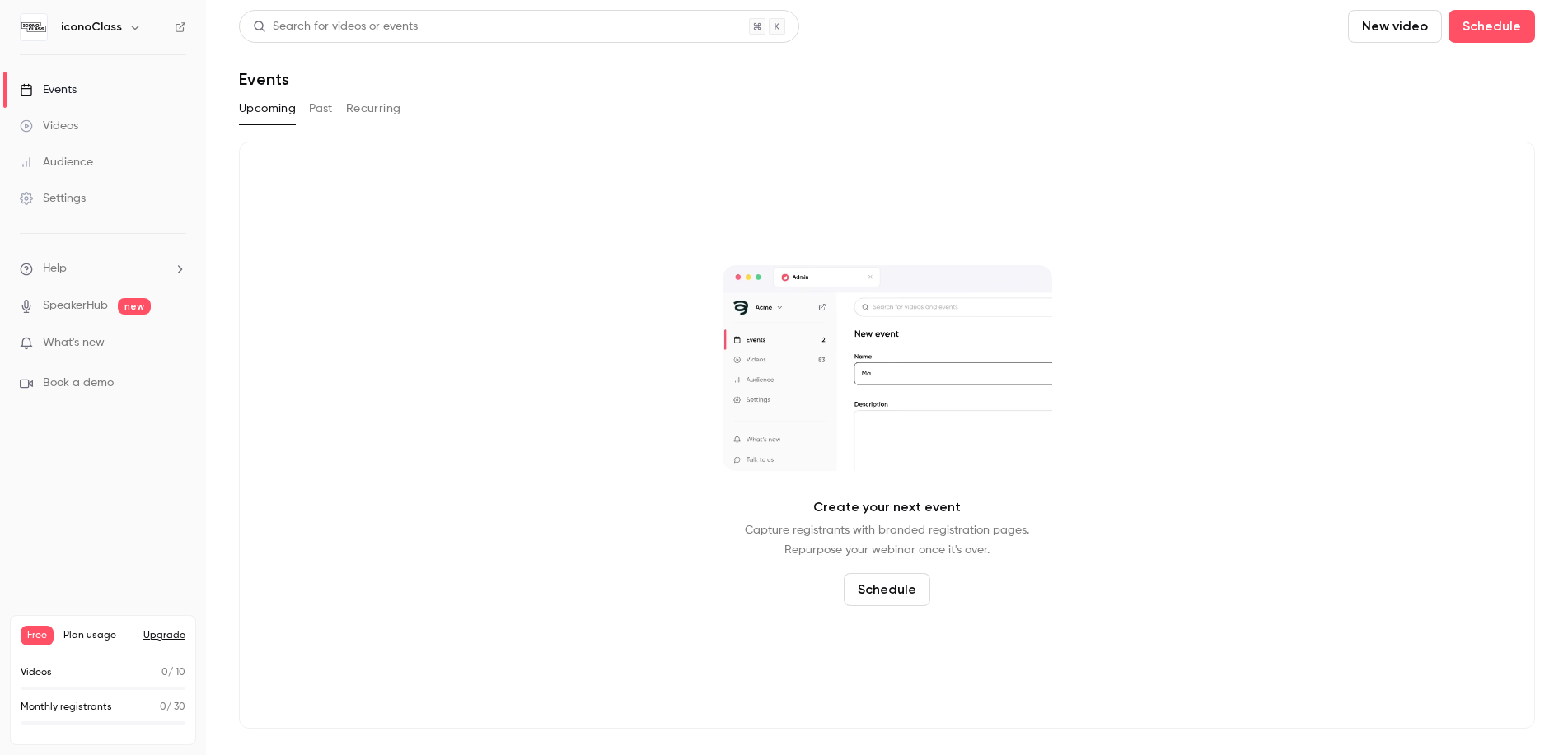
click at [55, 79] on link "Events" at bounding box center [103, 90] width 206 height 36
click at [61, 115] on link "Videos" at bounding box center [103, 126] width 206 height 36
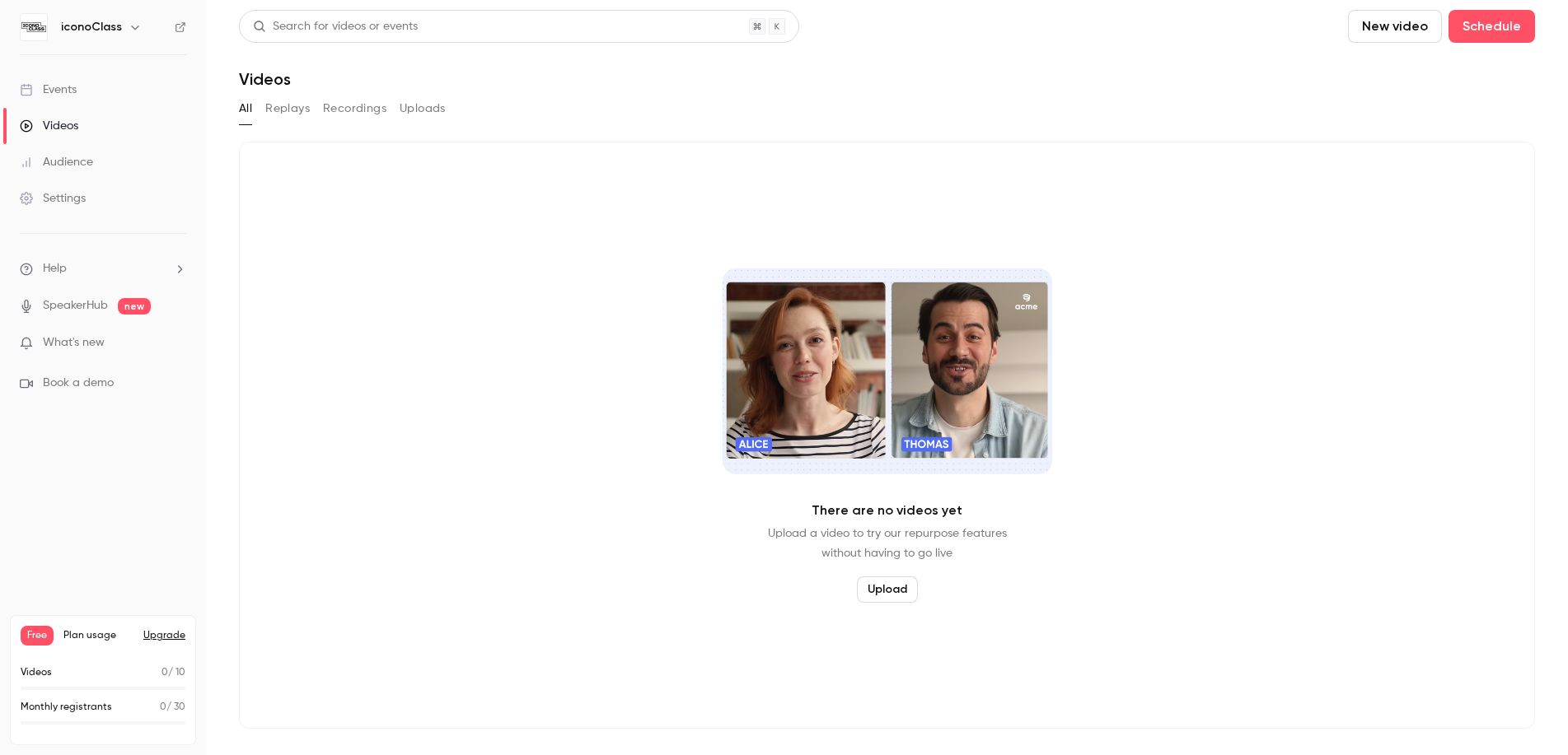
click at [68, 120] on div "Videos" at bounding box center [49, 126] width 59 height 17
click at [67, 73] on link "Events" at bounding box center [103, 90] width 206 height 36
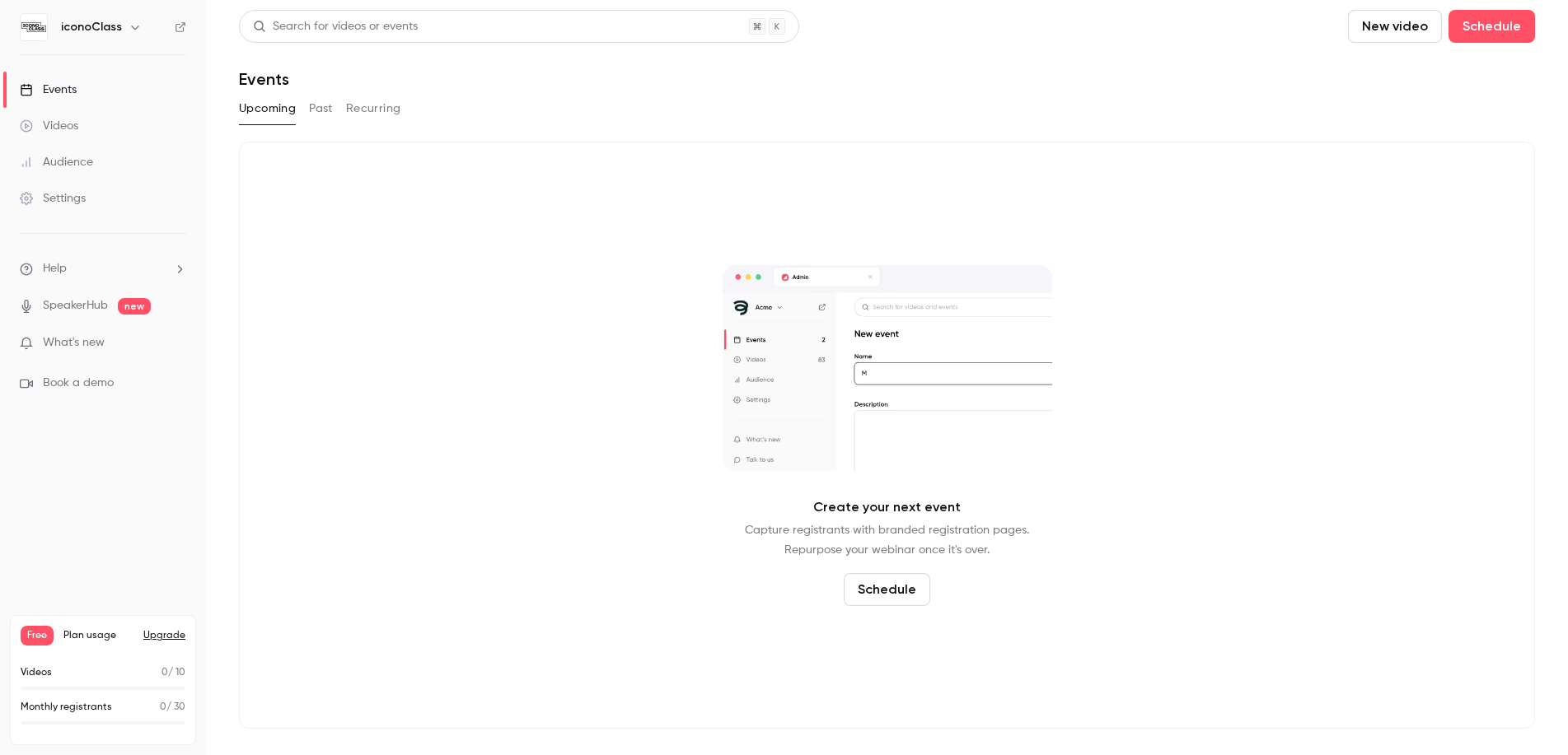
click at [165, 259] on ul "Help SpeakerHub new What's new Book a demo" at bounding box center [103, 326] width 206 height 185
click at [72, 694] on div "Videos 0 / 10 Monthly registrants 0 / 30" at bounding box center [103, 699] width 165 height 69
click at [95, 630] on span "Plan usage" at bounding box center [99, 636] width 70 height 13
click at [94, 636] on span "Plan usage" at bounding box center [99, 636] width 70 height 13
click at [179, 624] on div "Free Plan usage Upgrade Videos 0 / 10 Monthly registrants 0 / 30" at bounding box center [103, 680] width 187 height 130
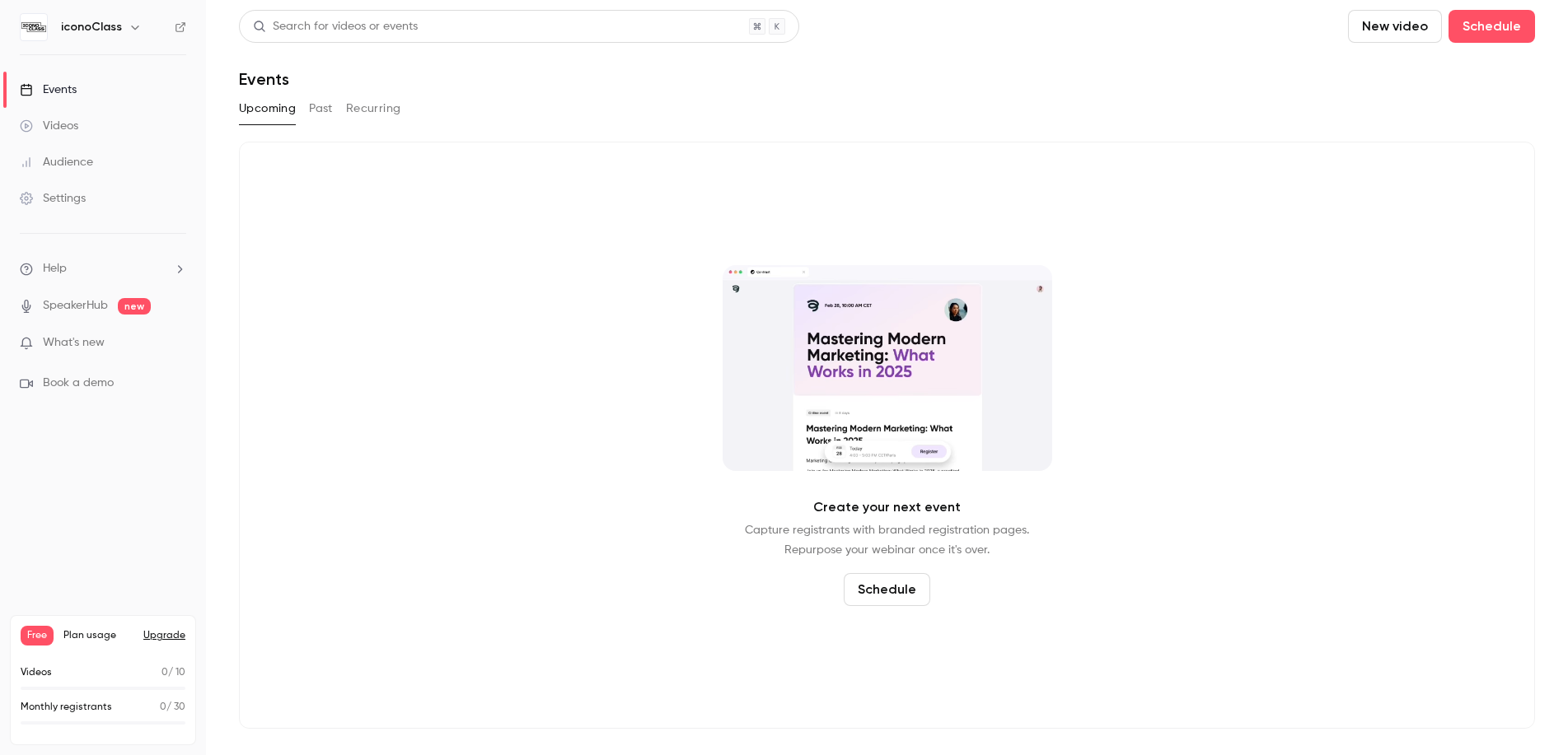
click at [73, 87] on div "Events" at bounding box center [48, 90] width 57 height 17
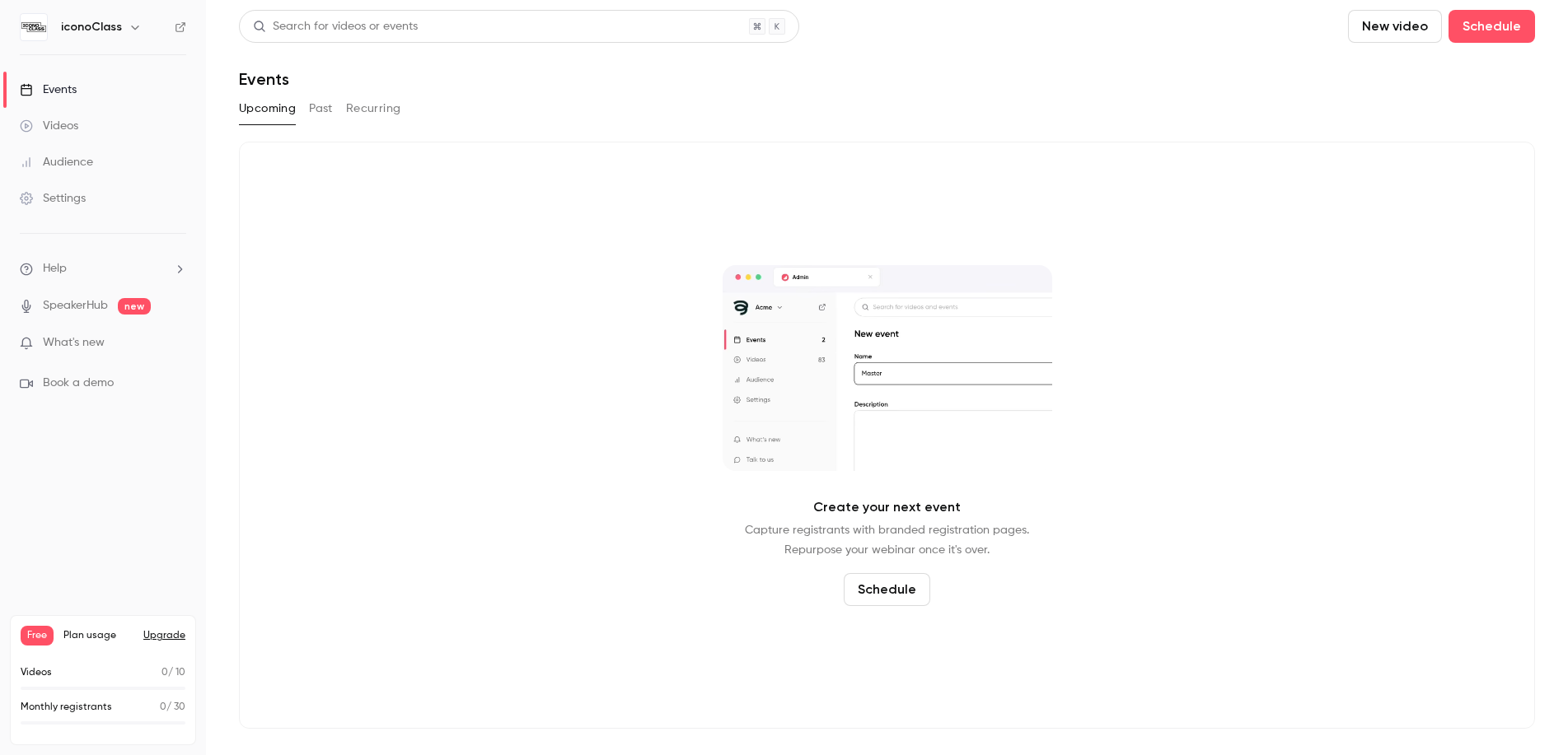
click at [73, 87] on div "Events" at bounding box center [48, 90] width 57 height 17
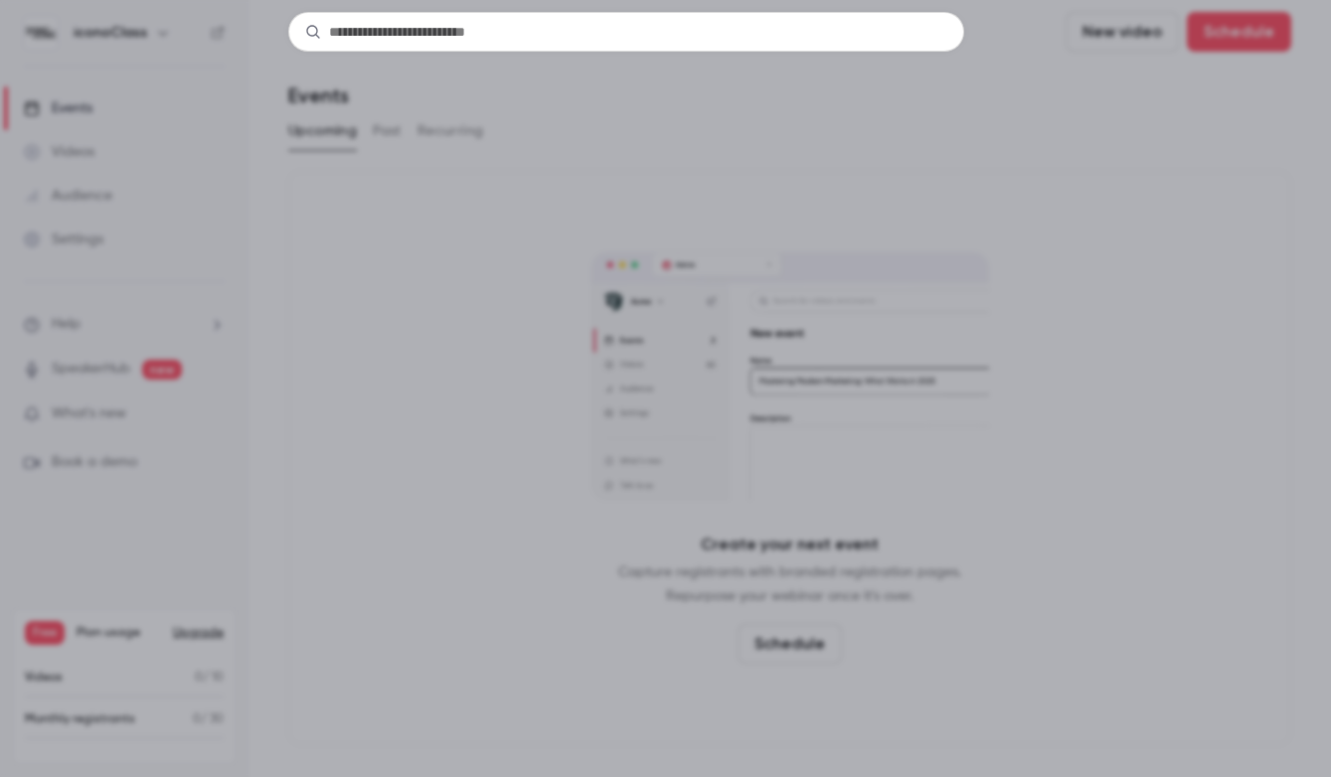
click at [662, 122] on div at bounding box center [665, 388] width 1331 height 777
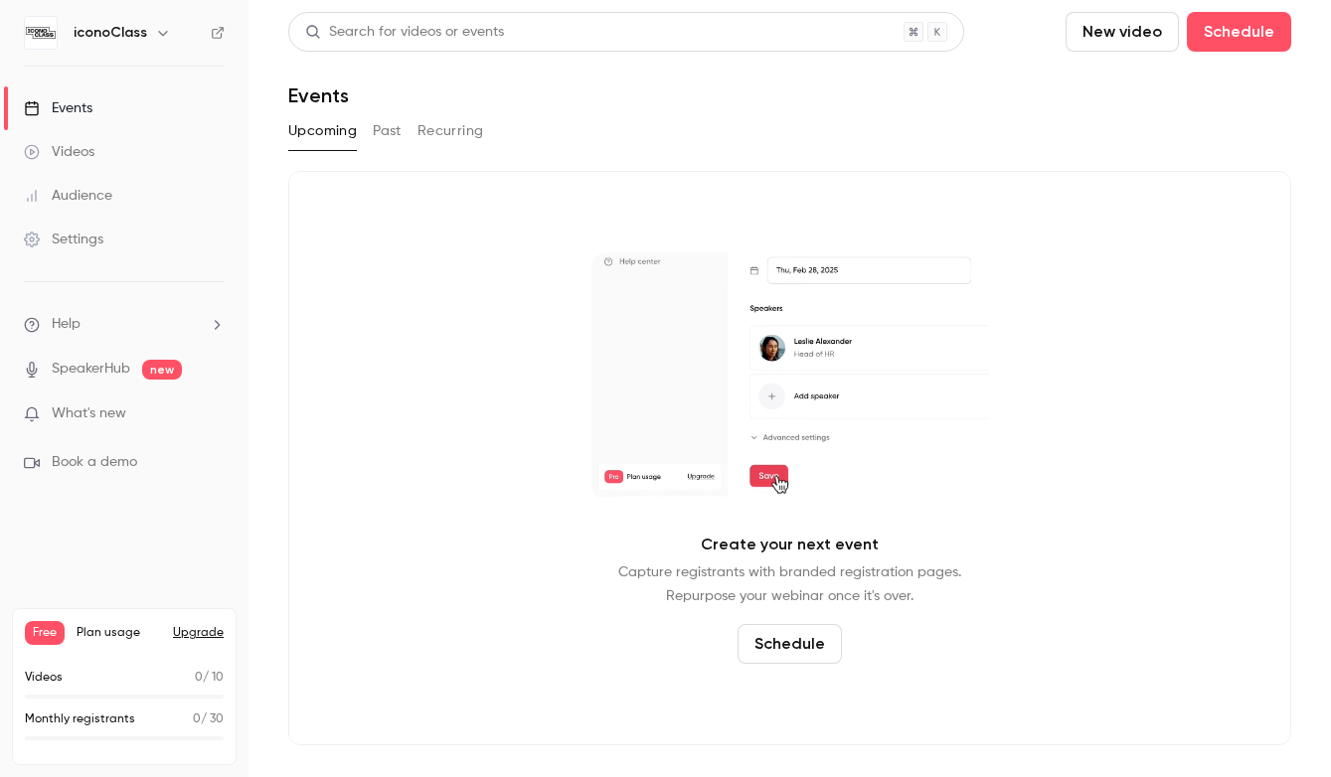
click at [100, 237] on div "Settings" at bounding box center [64, 240] width 80 height 20
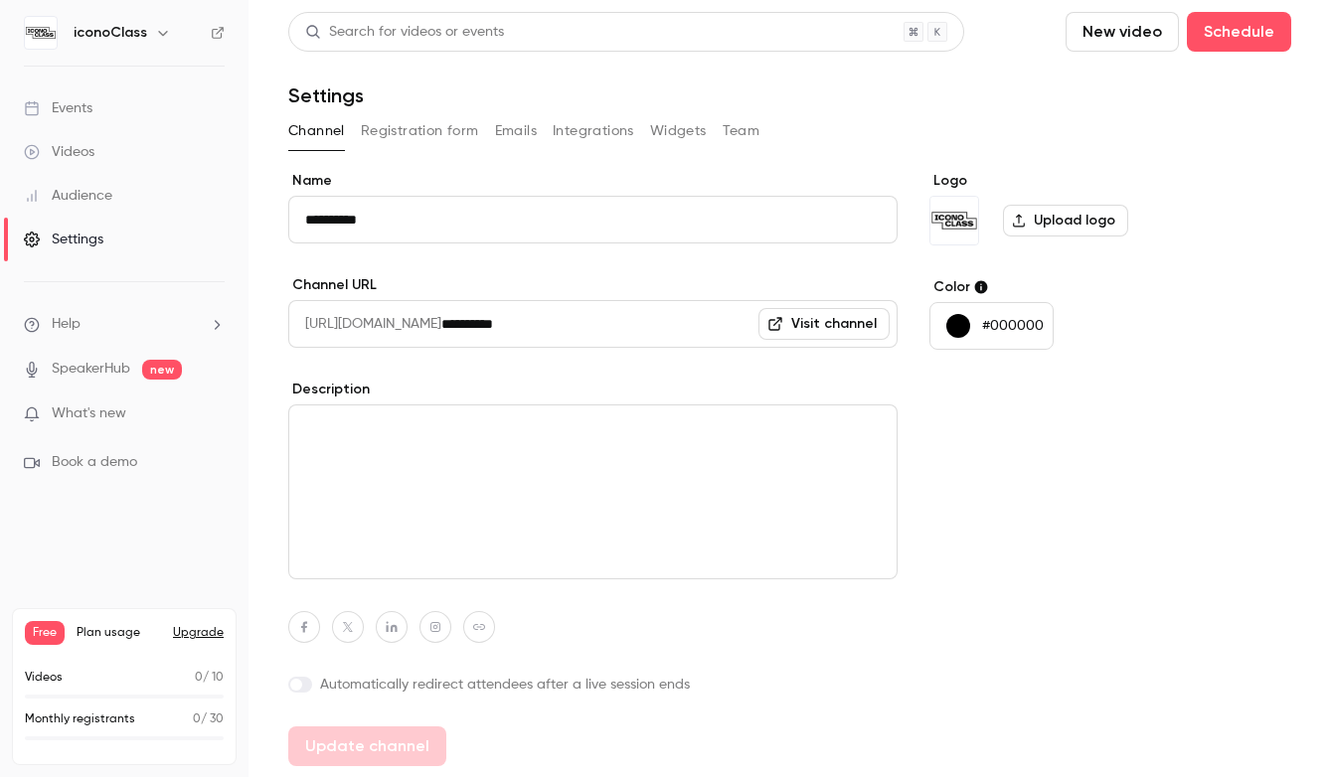
click at [750, 129] on button "Team" at bounding box center [742, 131] width 38 height 32
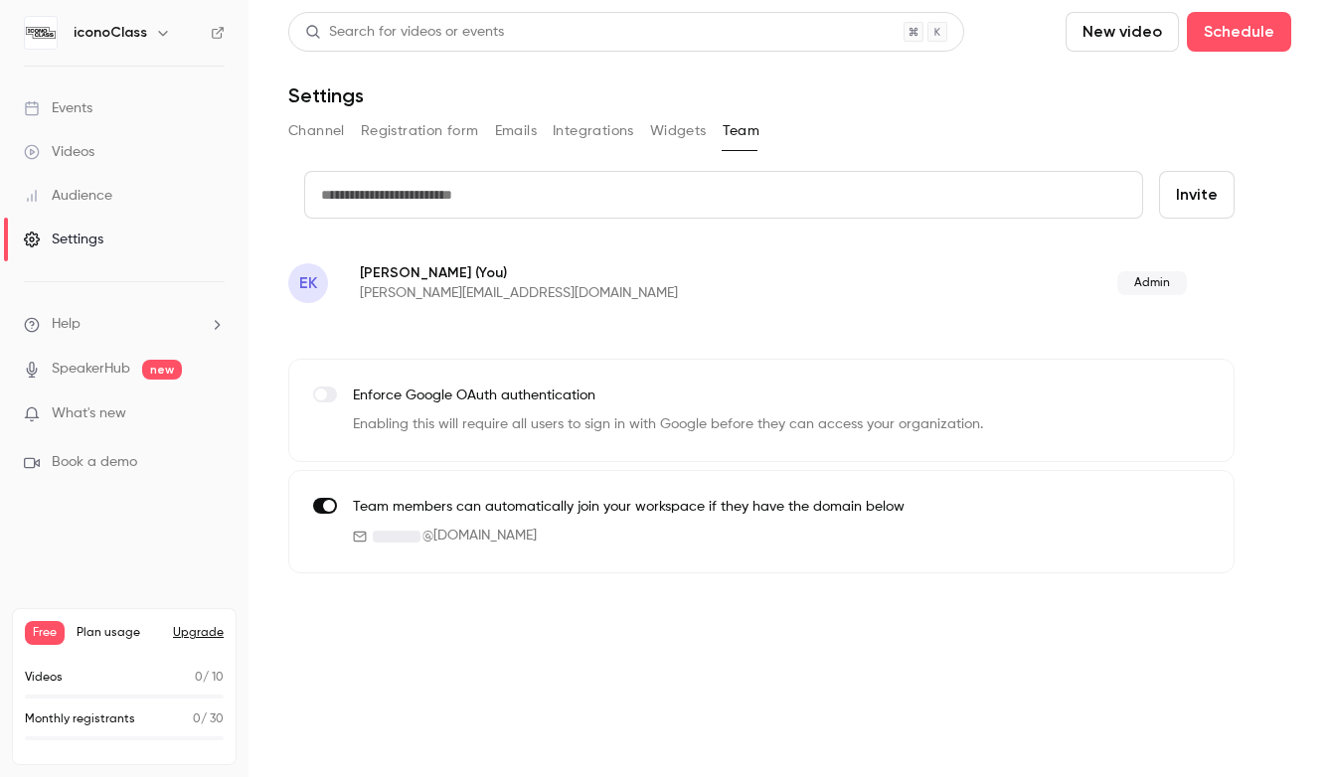
click at [664, 206] on input "text" at bounding box center [723, 195] width 839 height 48
type input "**********"
click at [1186, 186] on button "Invite" at bounding box center [1197, 195] width 76 height 48
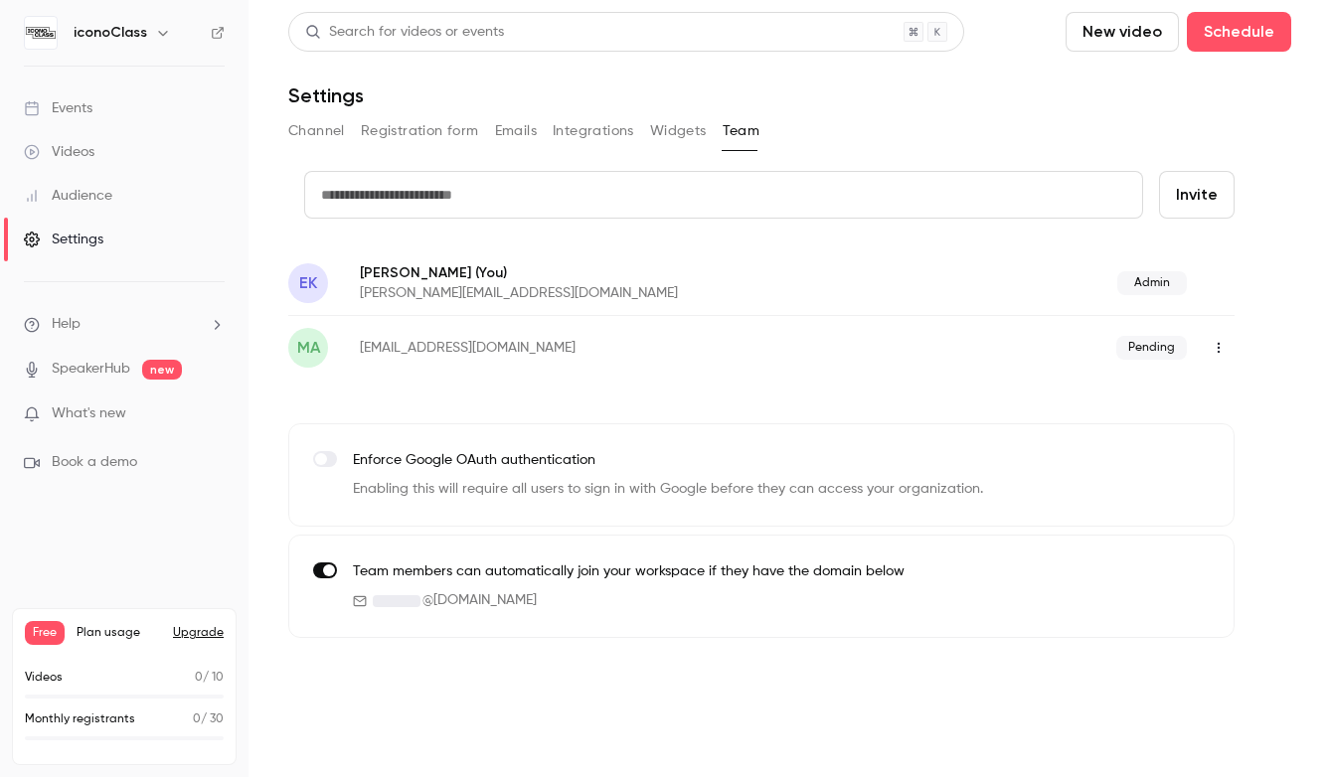
click at [328, 571] on span at bounding box center [329, 571] width 12 height 12
click at [327, 571] on span at bounding box center [321, 571] width 12 height 12
